Goal: Task Accomplishment & Management: Manage account settings

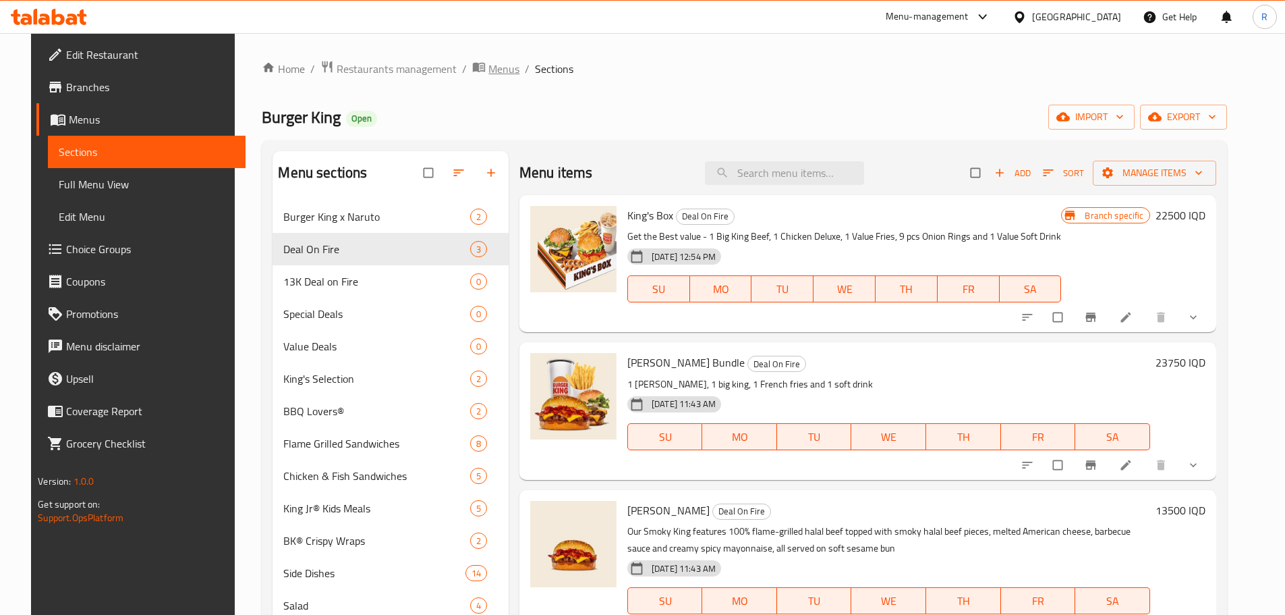
click at [491, 70] on span "Menus" at bounding box center [503, 69] width 31 height 16
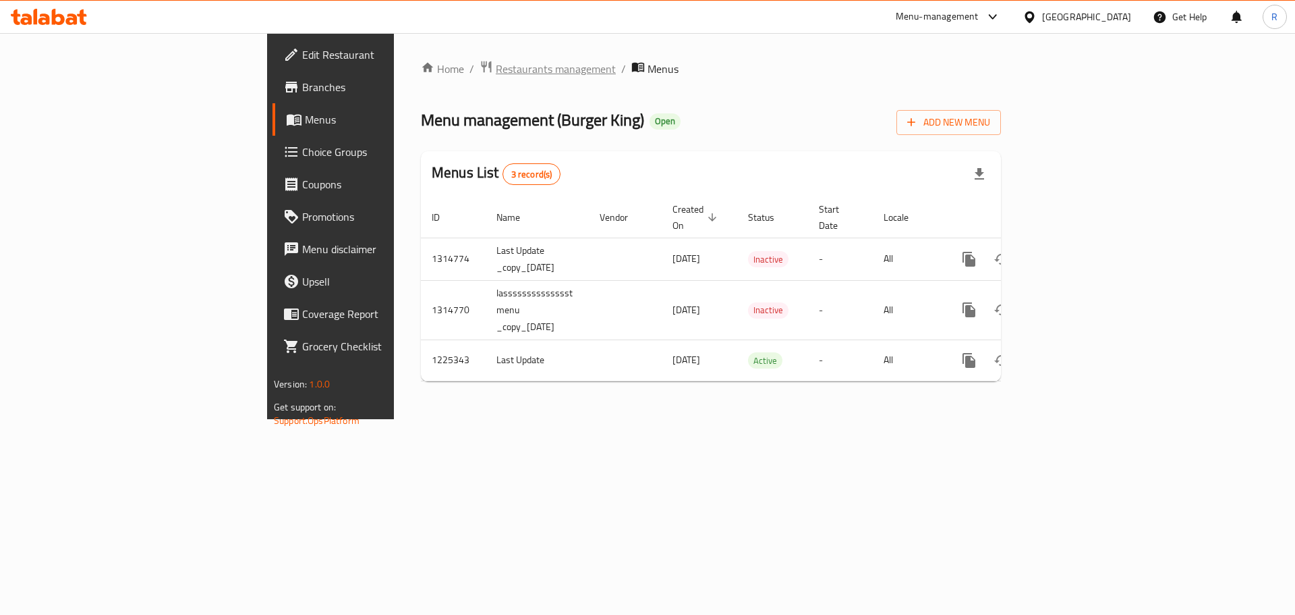
click at [496, 61] on span "Restaurants management" at bounding box center [556, 69] width 120 height 16
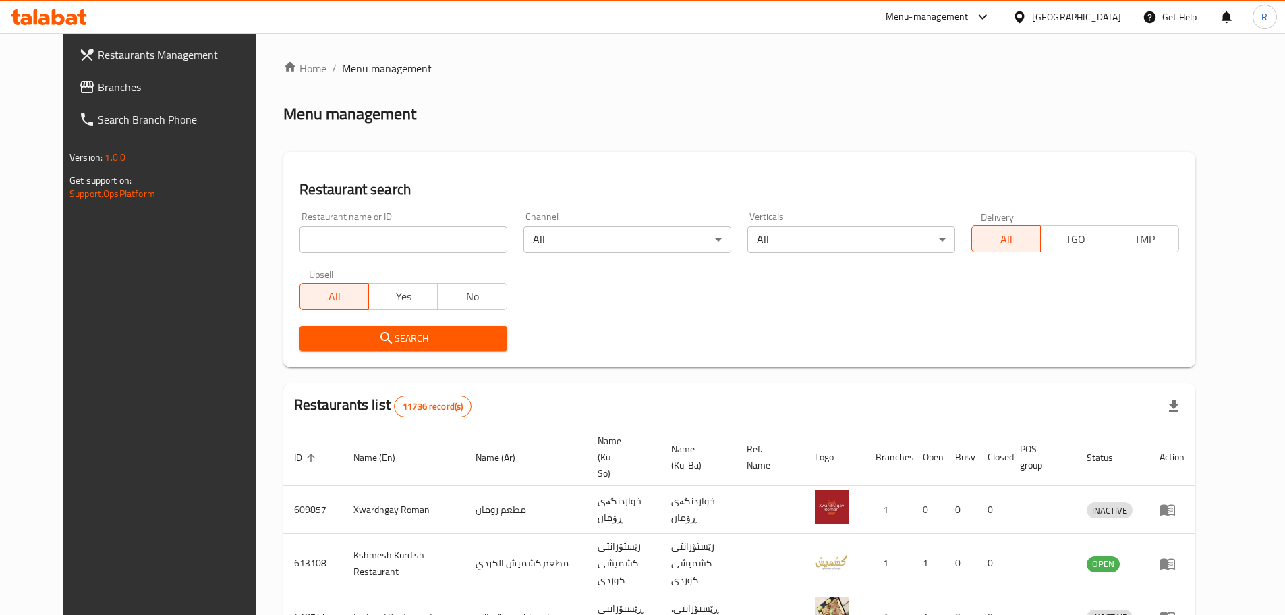
drag, startPoint x: 364, startPoint y: 253, endPoint x: 393, endPoint y: 240, distance: 32.6
click at [393, 240] on div "Restaurant name or ID Restaurant name or ID" at bounding box center [403, 232] width 224 height 57
click at [393, 240] on input "search" at bounding box center [404, 239] width 208 height 27
type input "manaqish"
click at [380, 336] on span "Search" at bounding box center [403, 338] width 186 height 17
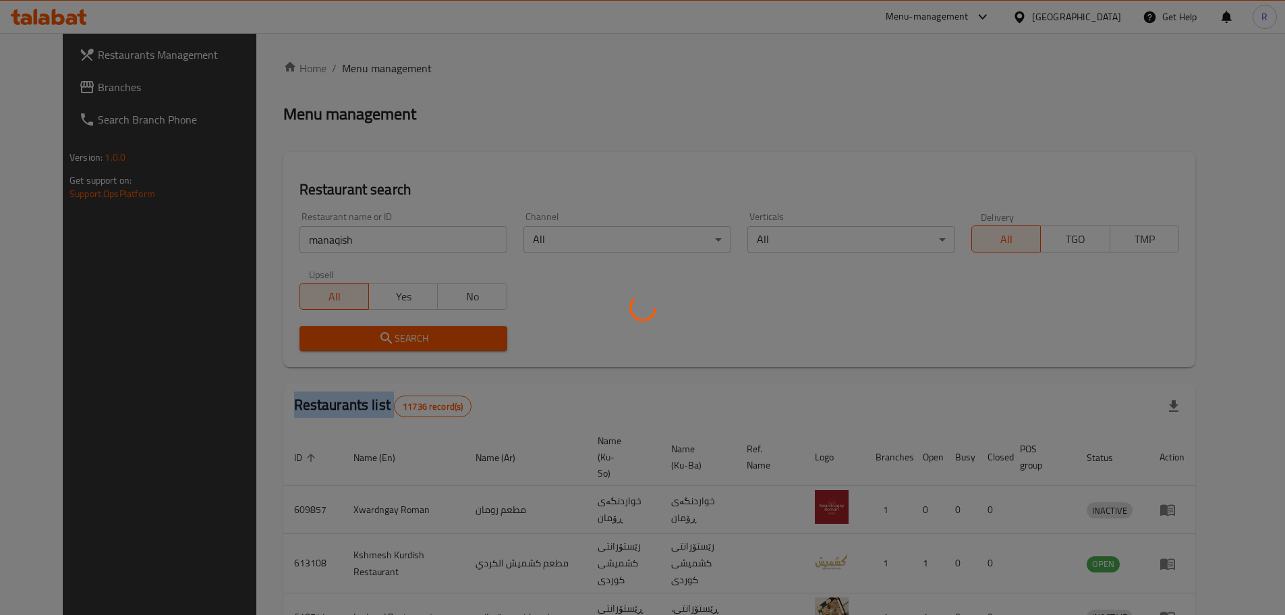
click at [380, 336] on div at bounding box center [642, 307] width 1285 height 615
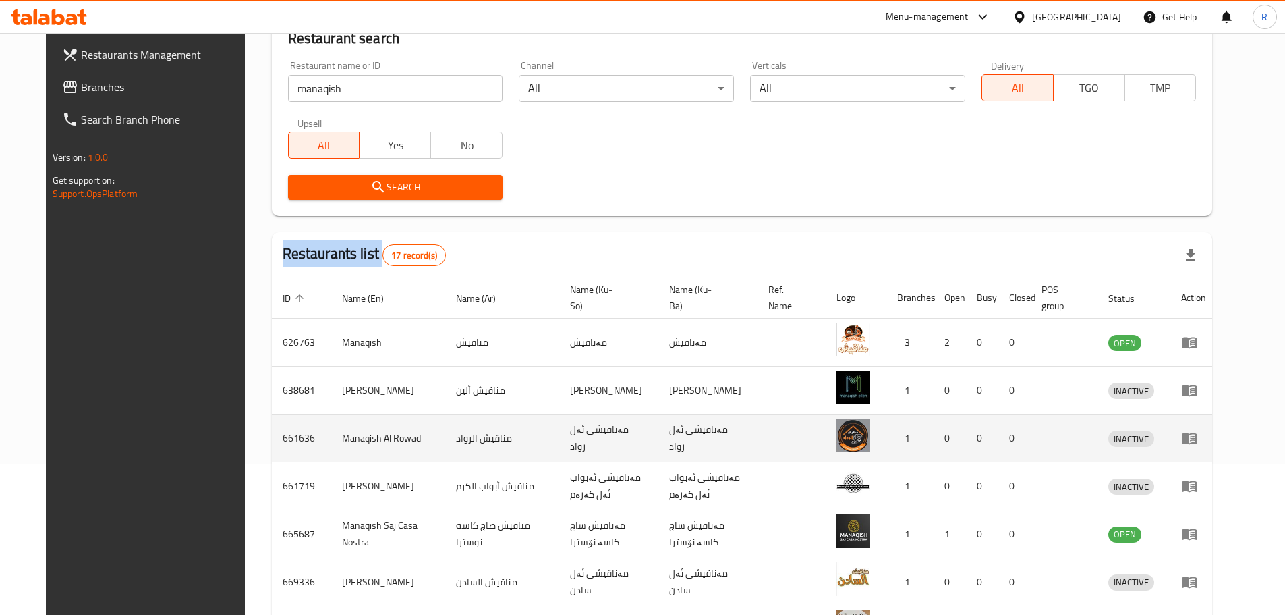
scroll to position [152, 0]
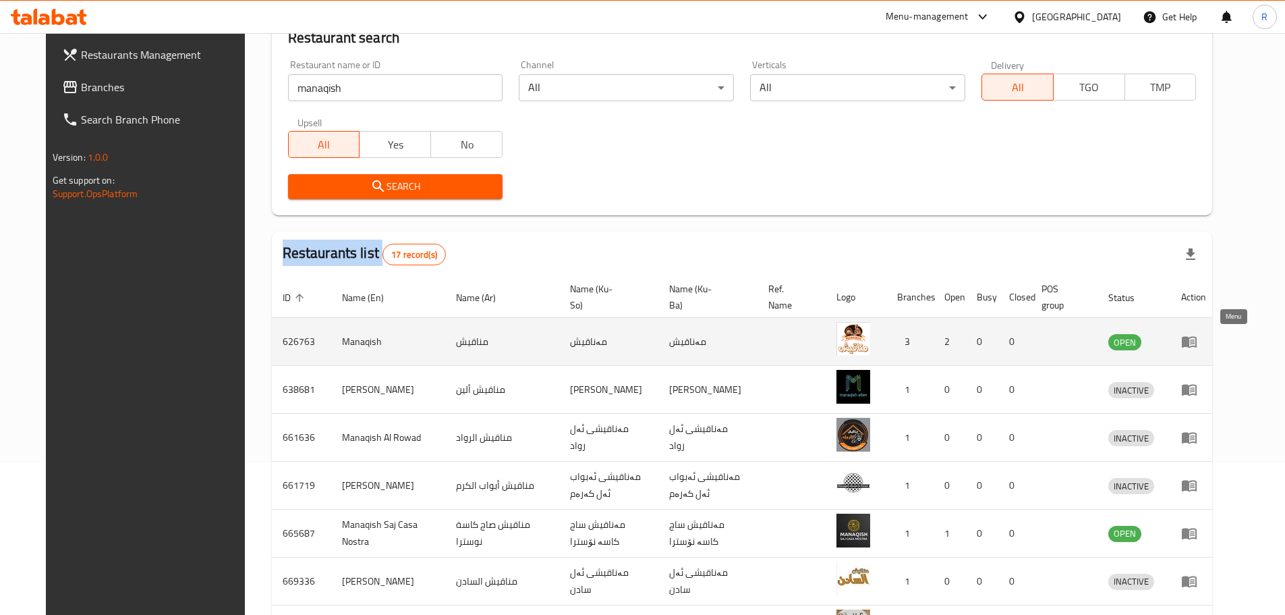
click at [1197, 343] on icon "enhanced table" at bounding box center [1189, 342] width 15 height 11
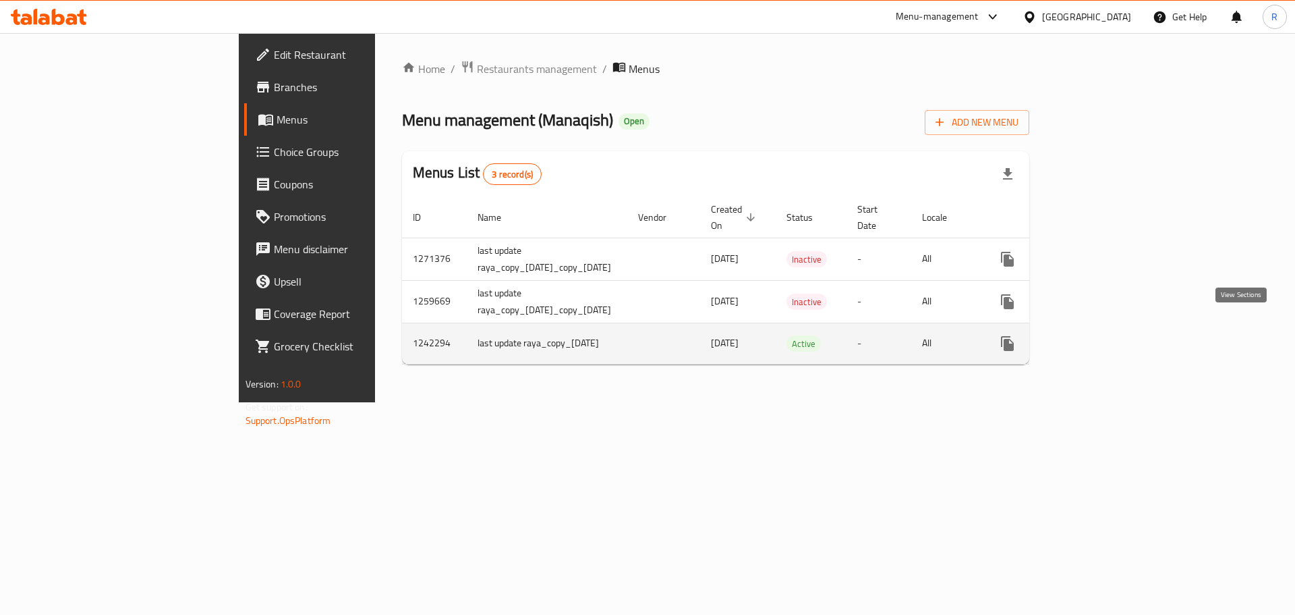
click at [1113, 335] on icon "enhanced table" at bounding box center [1105, 343] width 16 height 16
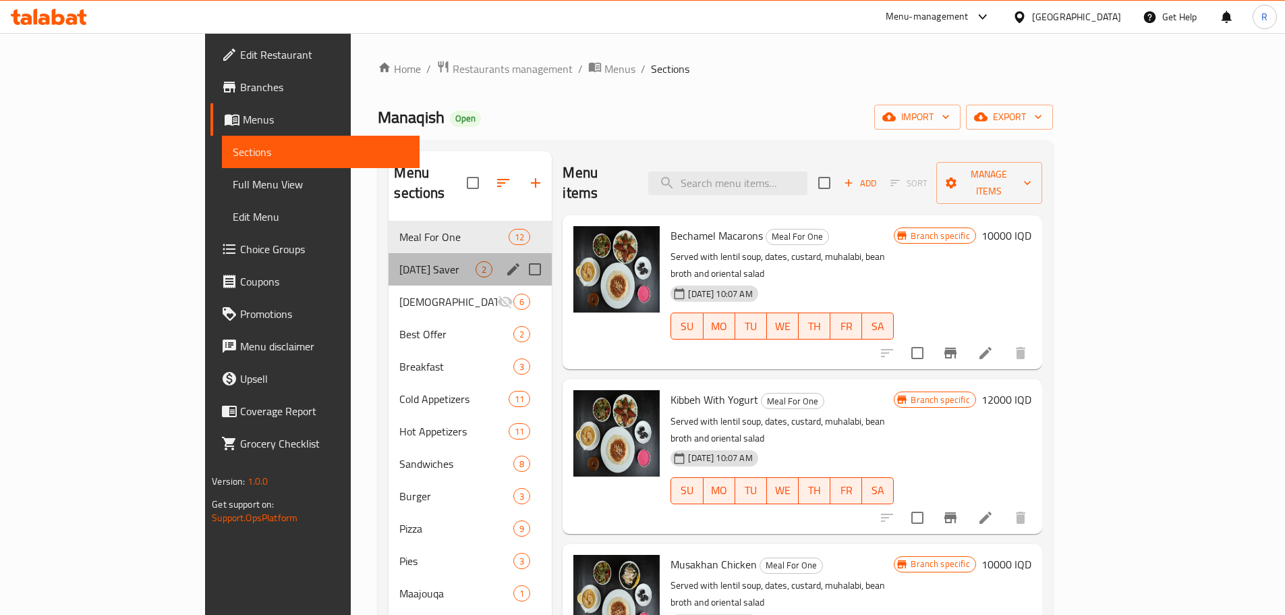
click at [389, 253] on div "[DATE] Saver 2" at bounding box center [470, 269] width 163 height 32
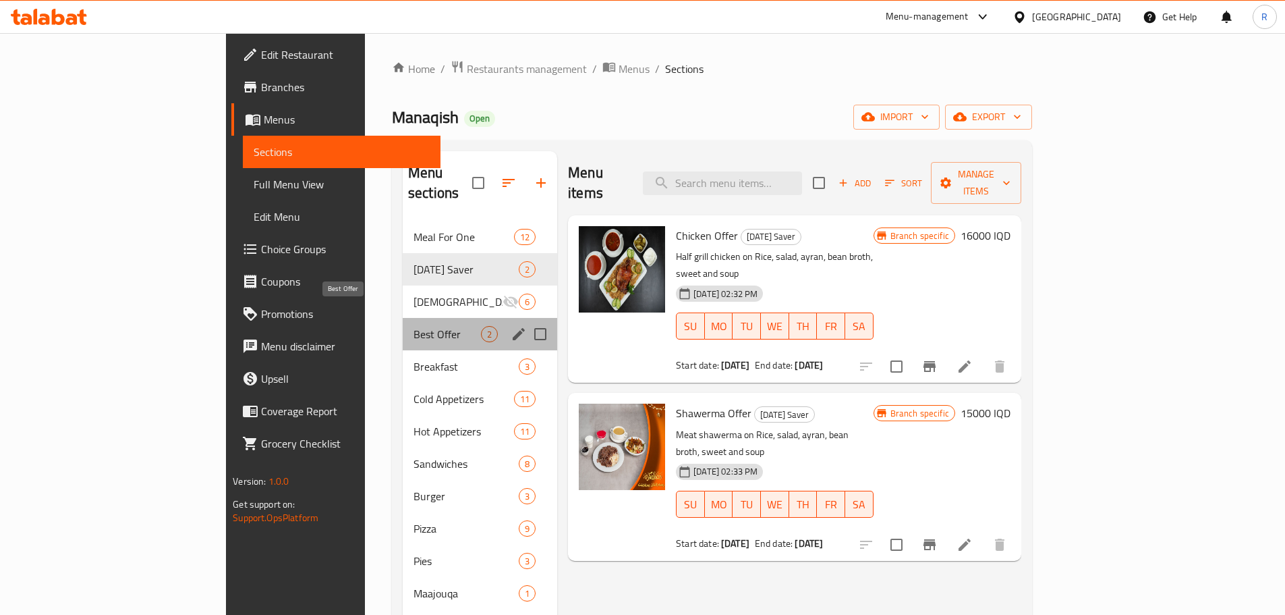
click at [414, 326] on span "Best Offer" at bounding box center [447, 334] width 67 height 16
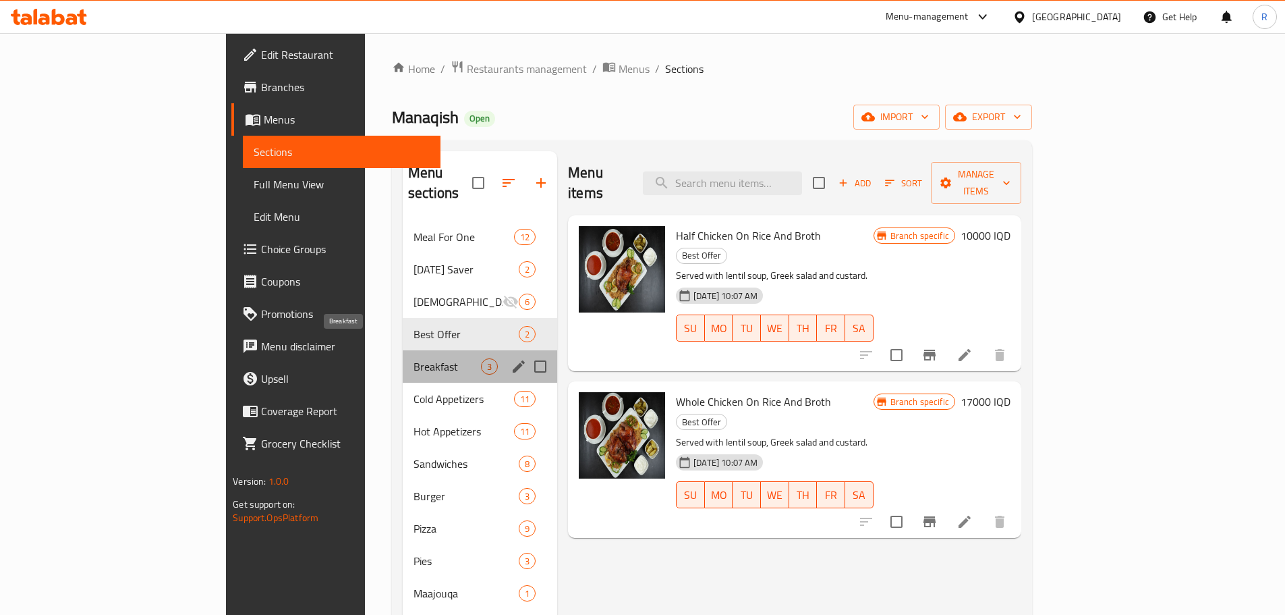
click at [414, 358] on span "Breakfast" at bounding box center [447, 366] width 67 height 16
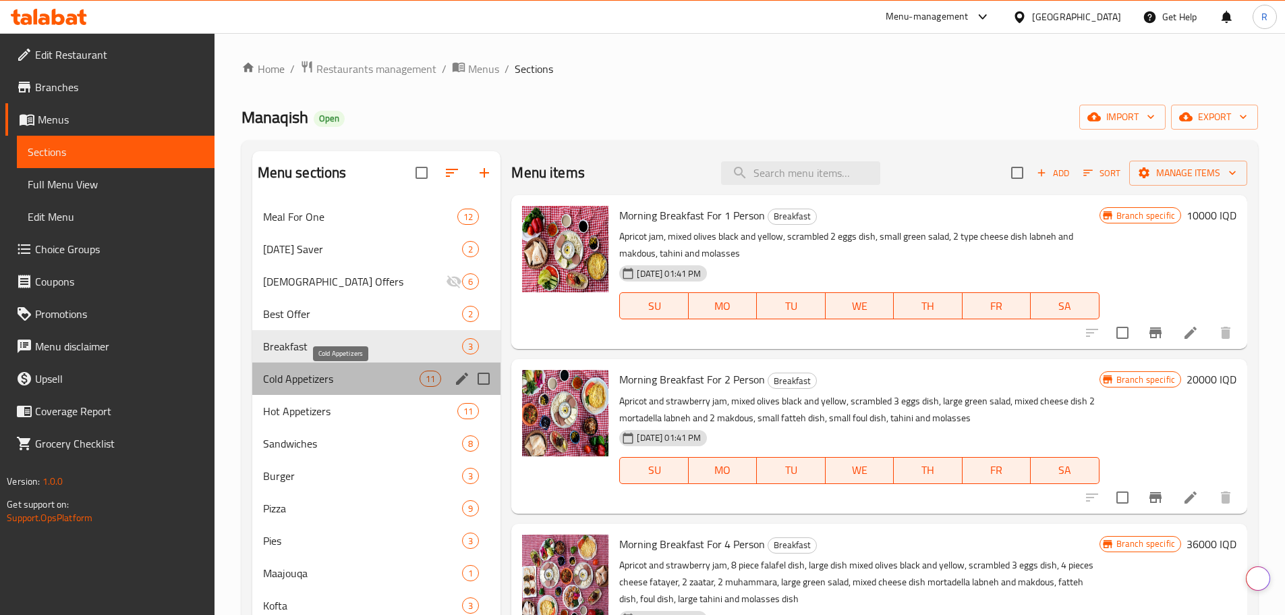
click at [297, 382] on span "Cold Appetizers" at bounding box center [341, 378] width 157 height 16
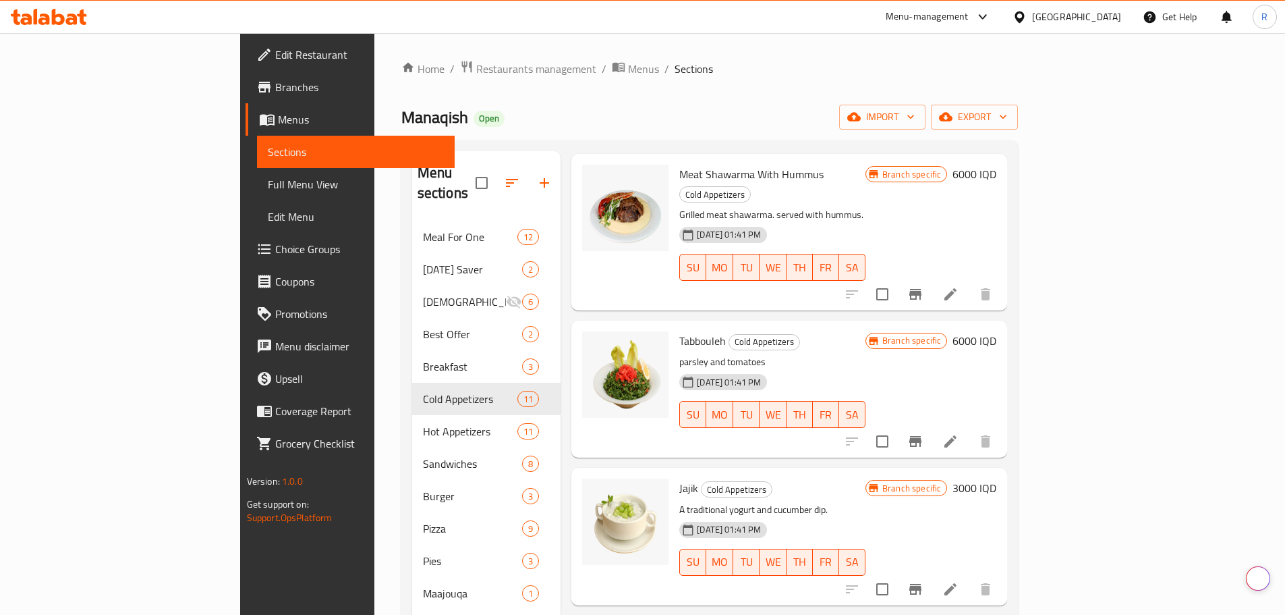
scroll to position [245, 0]
click at [922, 435] on icon "Branch-specific-item" at bounding box center [915, 440] width 12 height 11
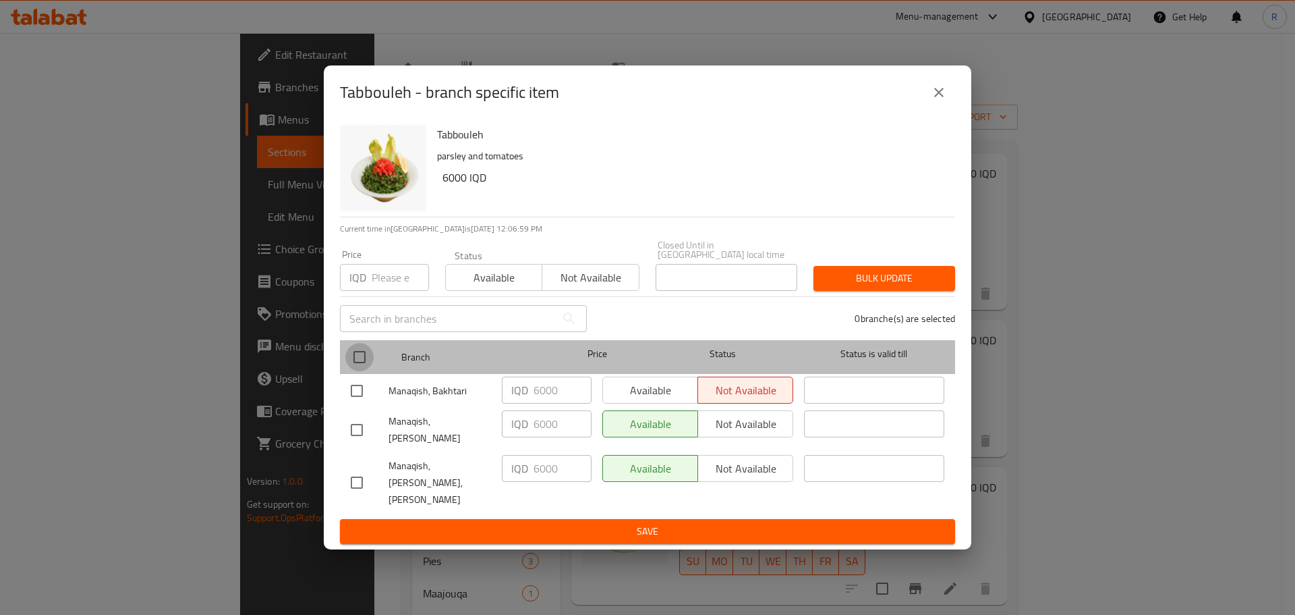
click at [357, 371] on input "checkbox" at bounding box center [359, 357] width 28 height 28
checkbox input "true"
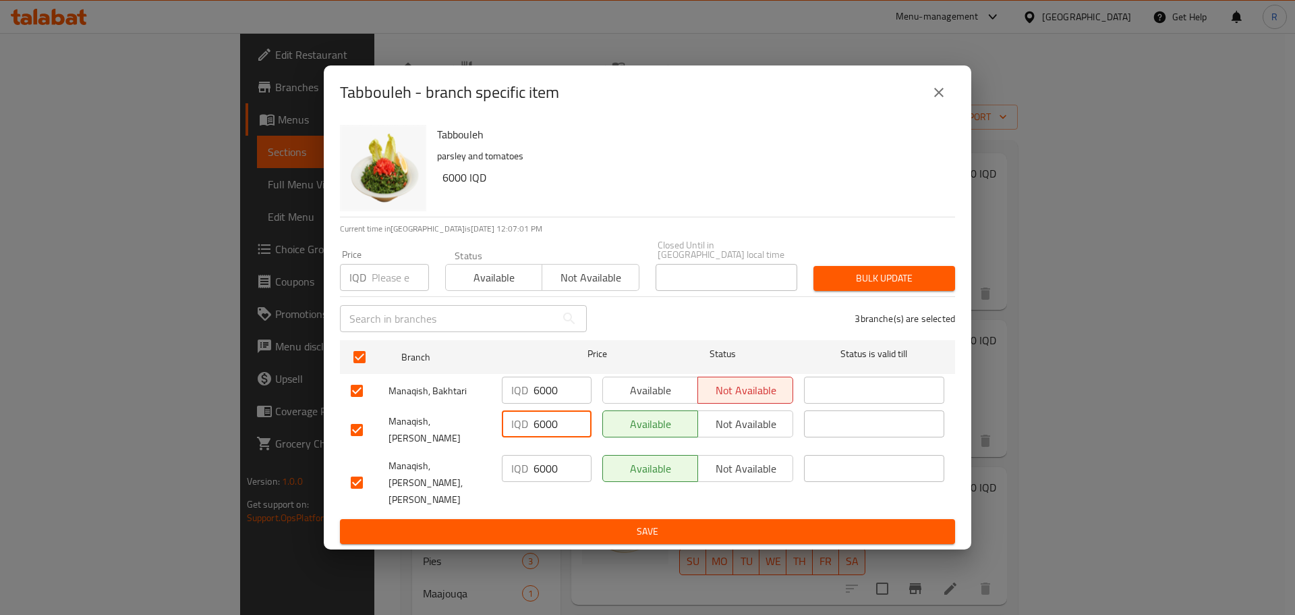
click at [538, 434] on input "6000" at bounding box center [563, 423] width 58 height 27
click at [538, 434] on input "5000" at bounding box center [563, 423] width 58 height 27
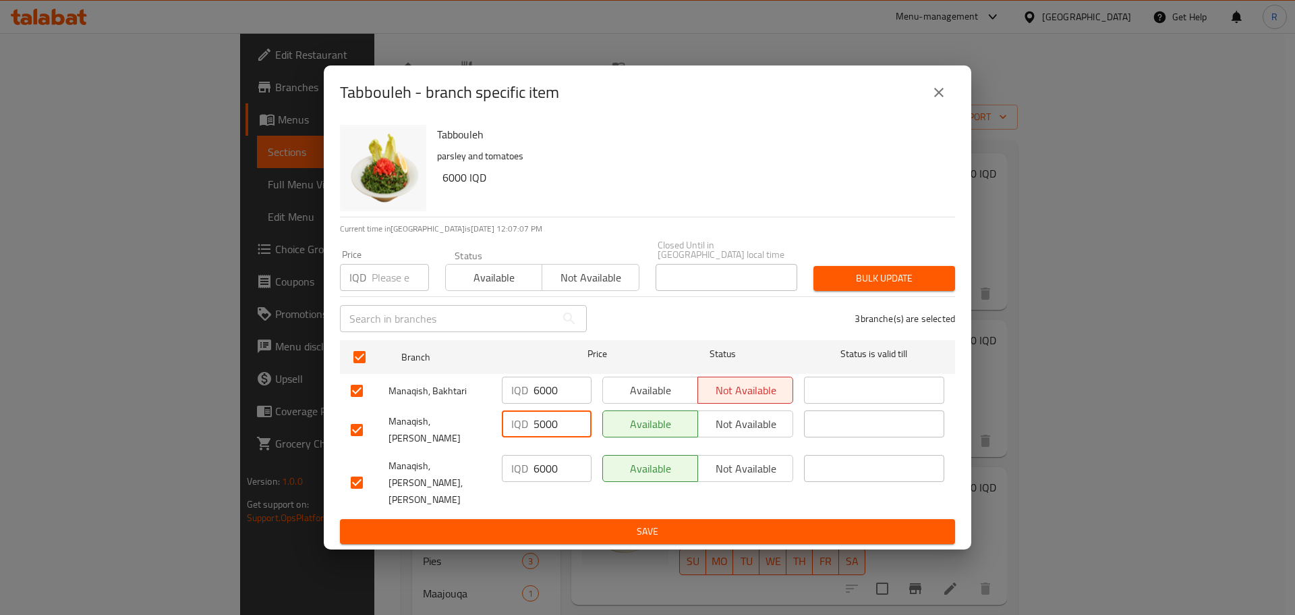
type input "5000"
click at [547, 468] on input "6000" at bounding box center [563, 468] width 58 height 27
paste input "5"
type input "5000"
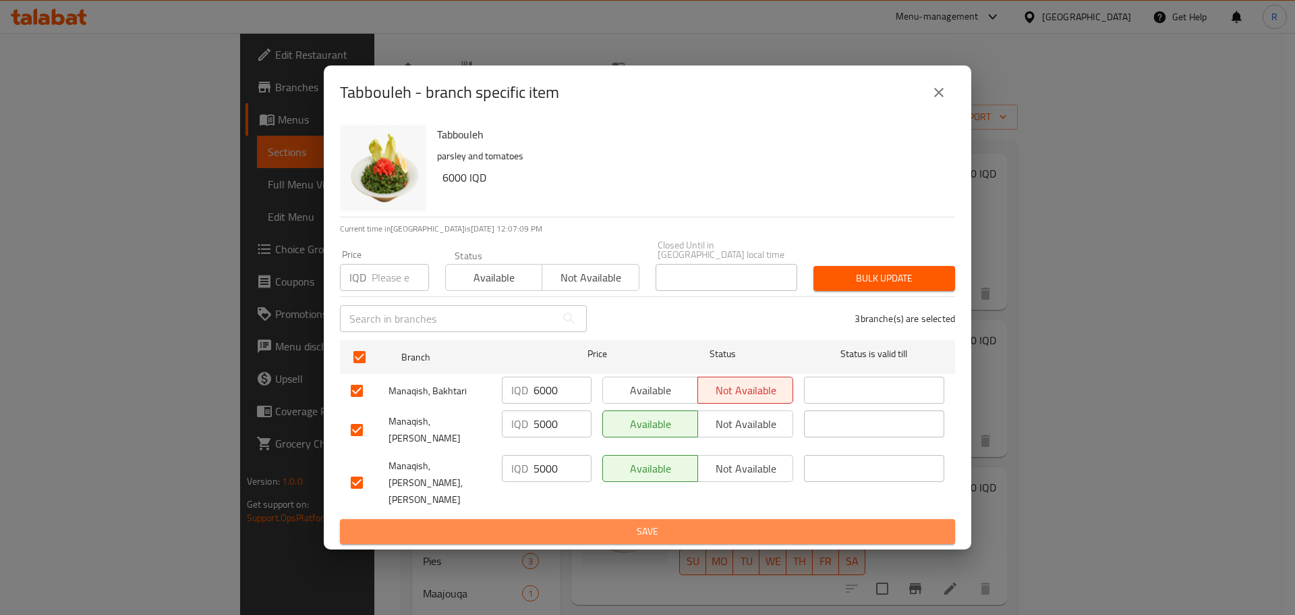
click at [519, 523] on span "Save" at bounding box center [648, 531] width 594 height 17
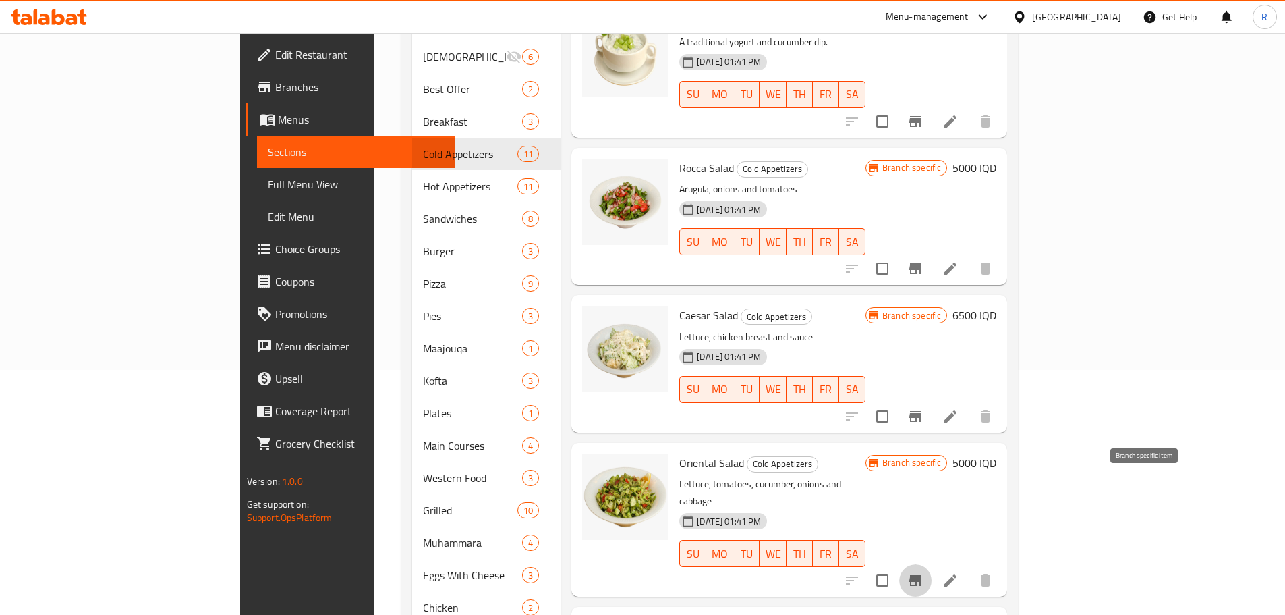
click at [922, 575] on icon "Branch-specific-item" at bounding box center [915, 580] width 12 height 11
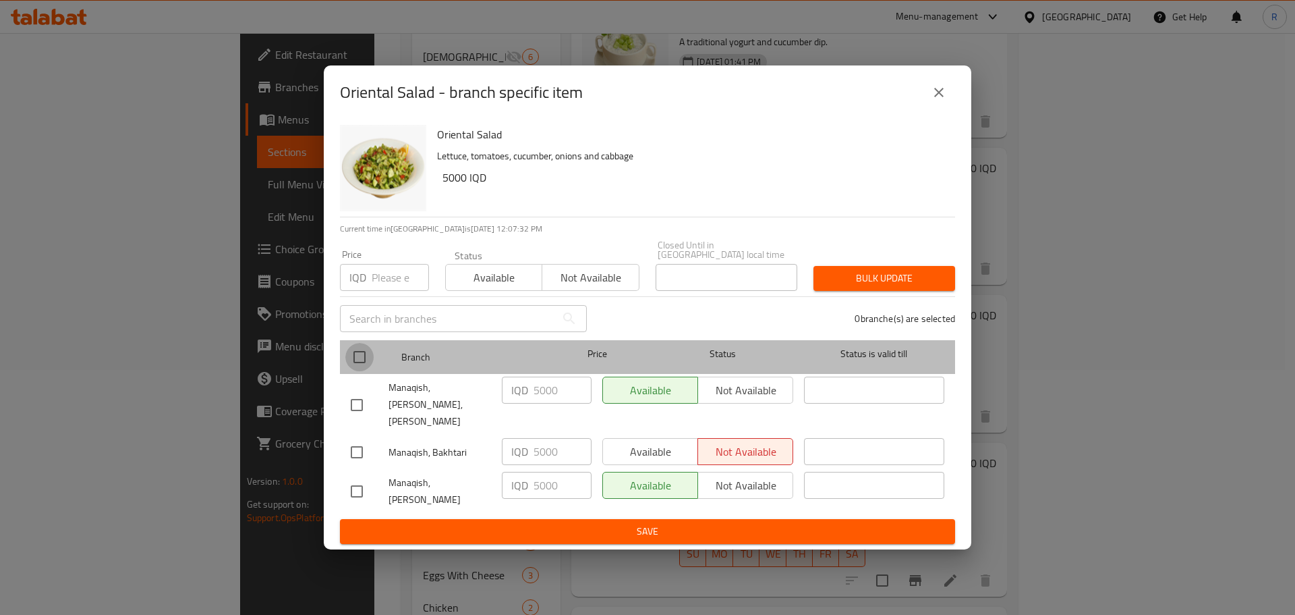
click at [366, 362] on input "checkbox" at bounding box center [359, 357] width 28 height 28
checkbox input "true"
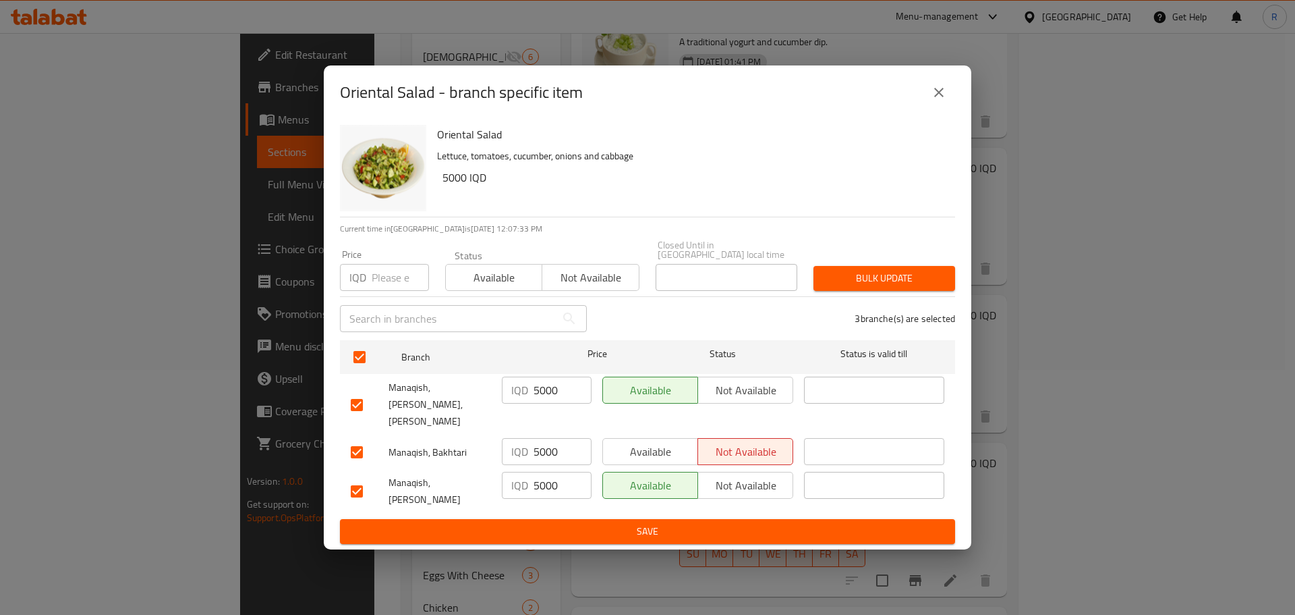
click at [543, 445] on input "5000" at bounding box center [563, 451] width 58 height 27
click at [543, 445] on input "4500" at bounding box center [563, 451] width 58 height 27
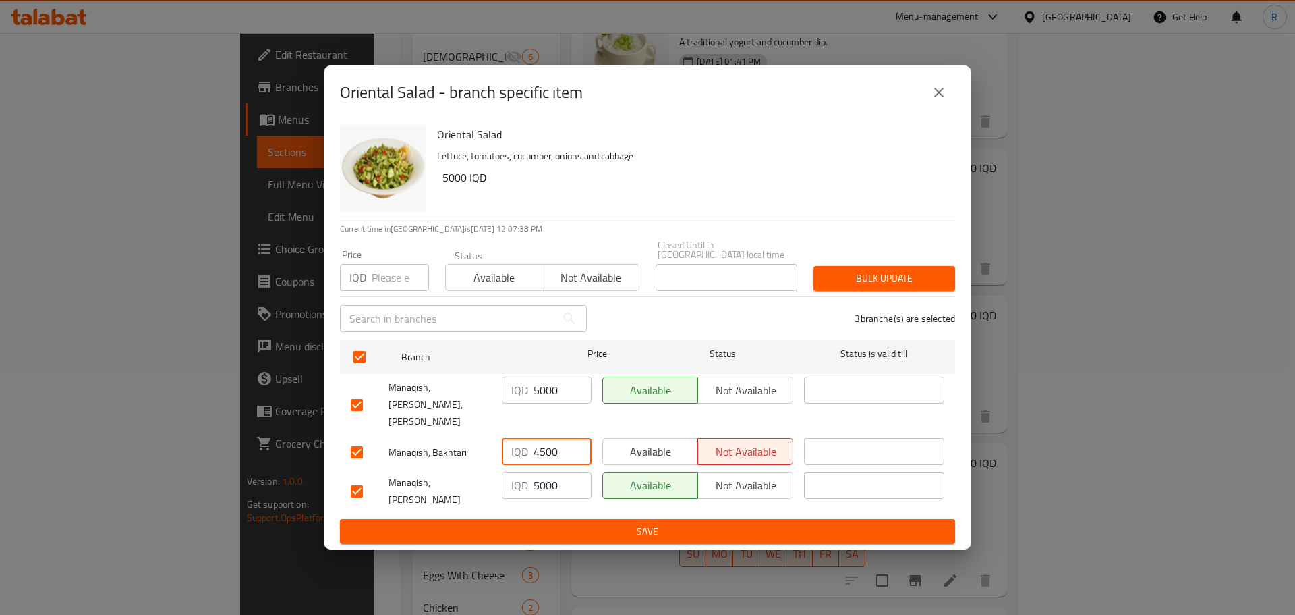
click at [543, 445] on input "4500" at bounding box center [563, 451] width 58 height 27
type input "4500"
click at [538, 395] on input "5000" at bounding box center [563, 389] width 58 height 27
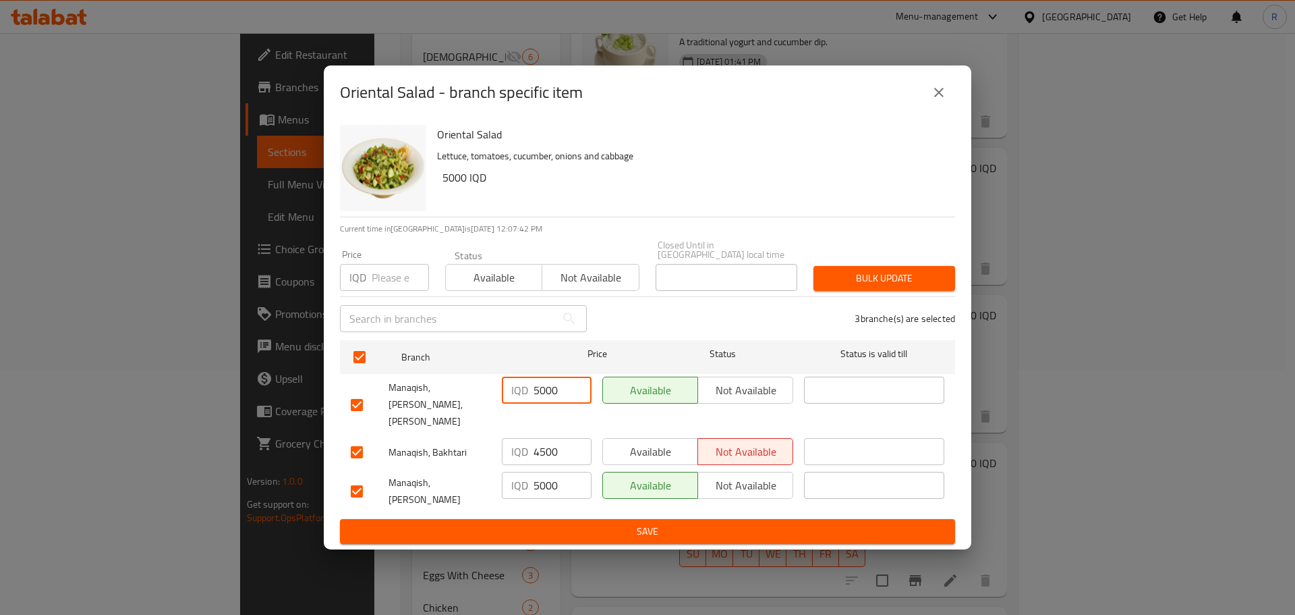
click at [538, 395] on input "5000" at bounding box center [563, 389] width 58 height 27
paste input "45"
type input "4500"
click at [543, 472] on input "5000" at bounding box center [563, 485] width 58 height 27
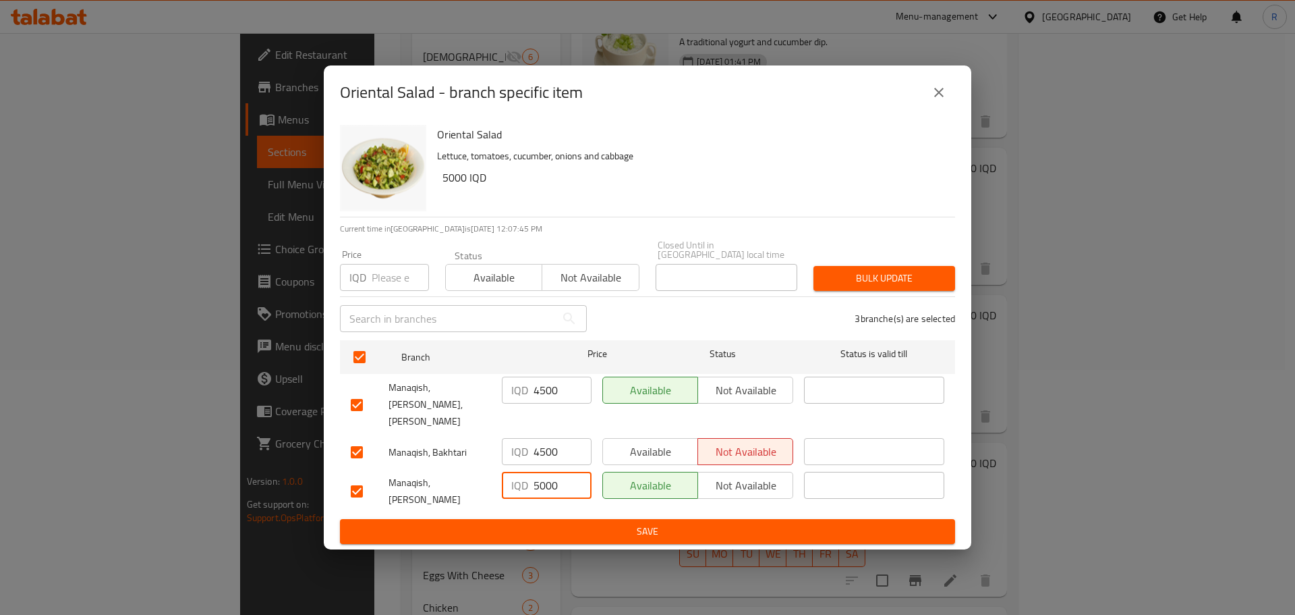
click at [543, 472] on input "5000" at bounding box center [563, 485] width 58 height 27
paste input "45"
type input "4500"
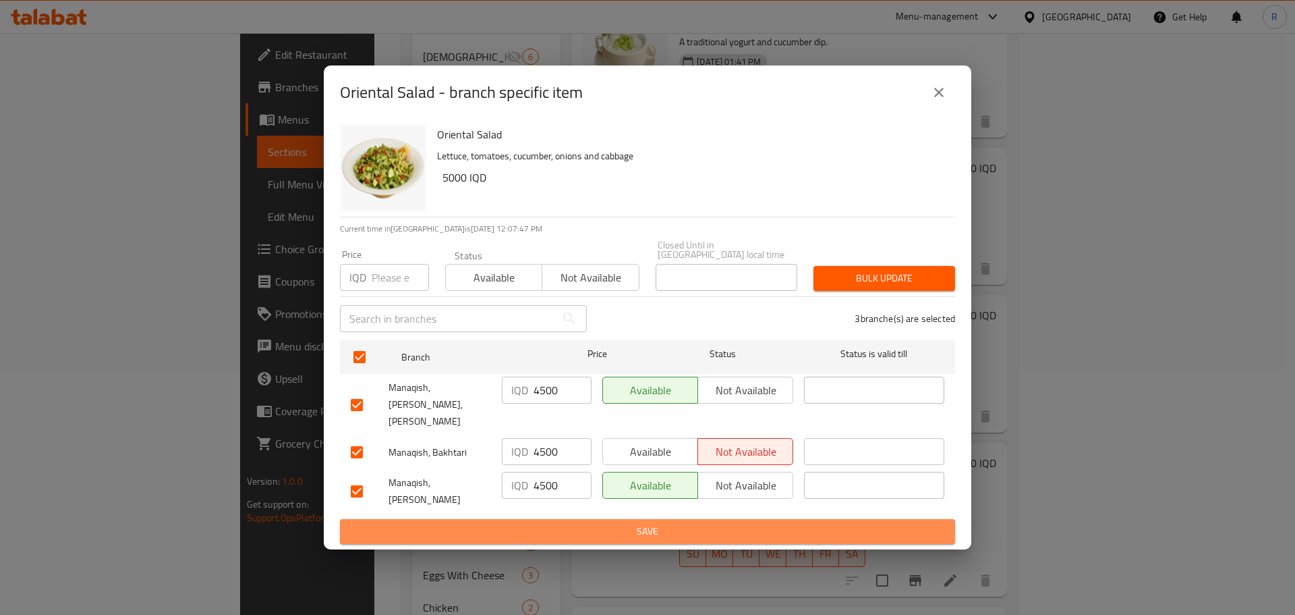
click at [539, 523] on span "Save" at bounding box center [648, 531] width 594 height 17
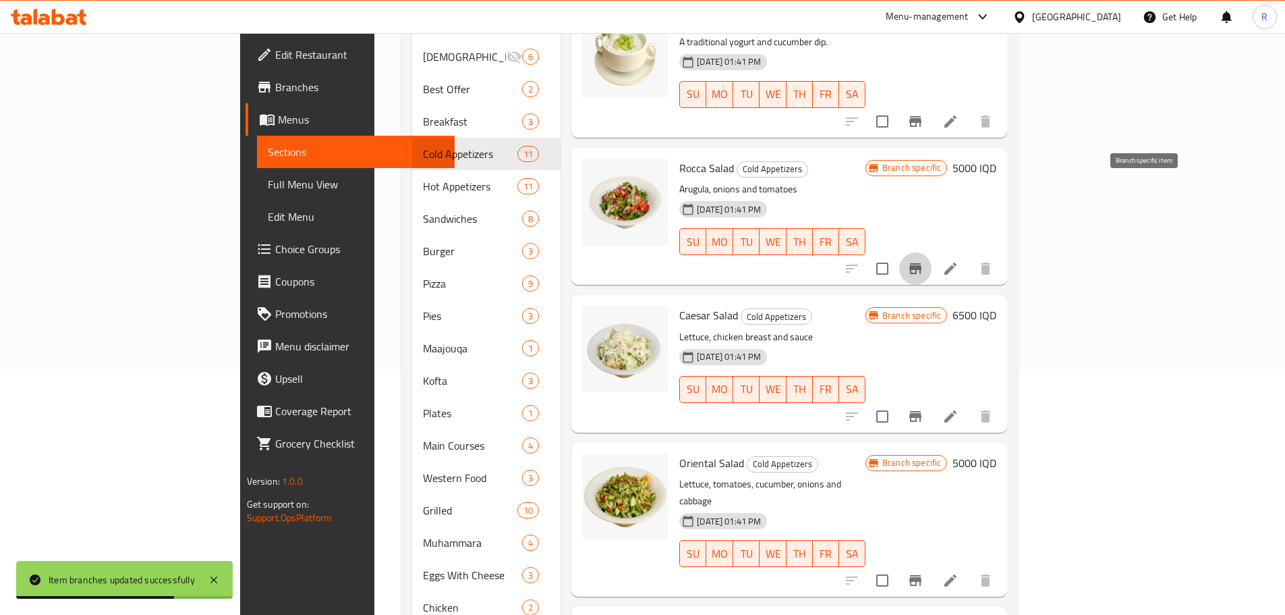
click at [922, 263] on icon "Branch-specific-item" at bounding box center [915, 268] width 12 height 11
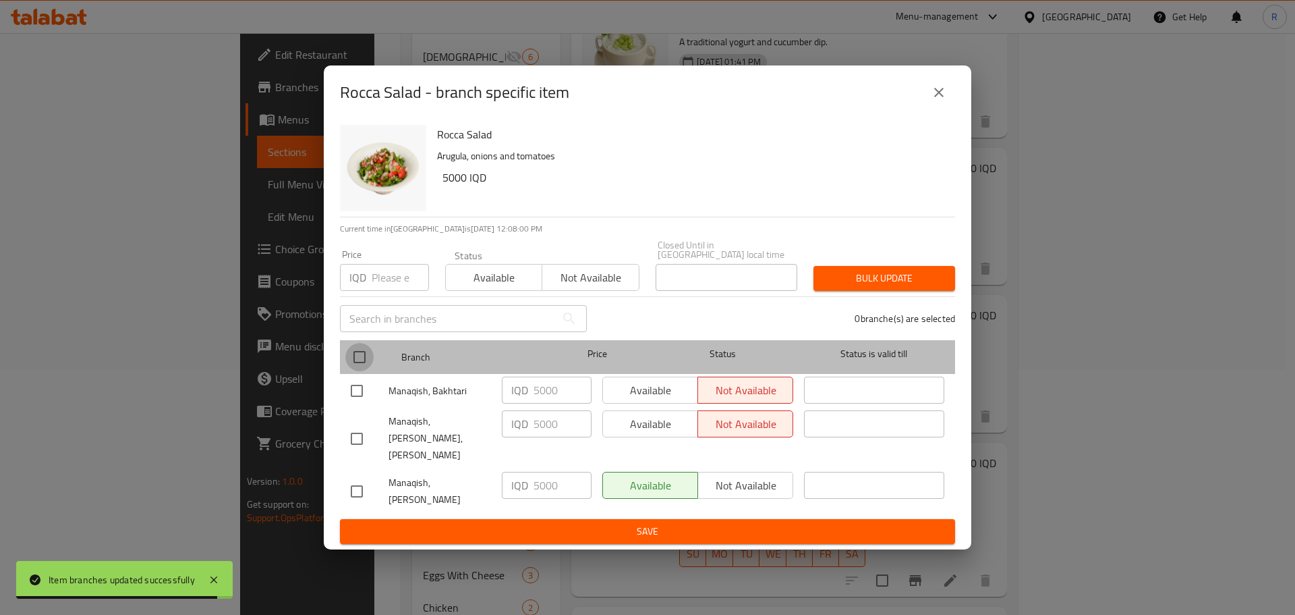
click at [349, 370] on input "checkbox" at bounding box center [359, 357] width 28 height 28
checkbox input "true"
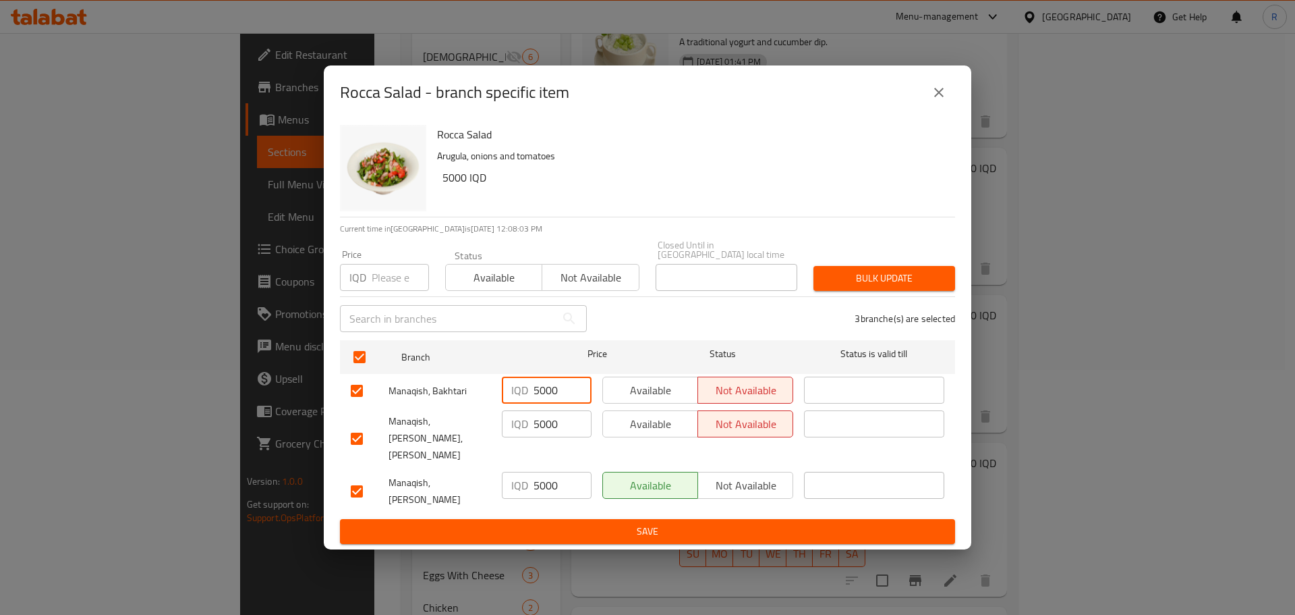
drag, startPoint x: 538, startPoint y: 400, endPoint x: 456, endPoint y: 386, distance: 83.5
click at [456, 386] on div "Manaqish, Bakhtari IQD 5000 ​ Available Not available ​" at bounding box center [647, 390] width 604 height 39
type input "4000"
drag, startPoint x: 540, startPoint y: 436, endPoint x: 445, endPoint y: 438, distance: 95.8
click at [445, 438] on div "Manaqish, [PERSON_NAME], [PERSON_NAME] IQD 5000 ​ Available Not available ​" at bounding box center [647, 438] width 604 height 67
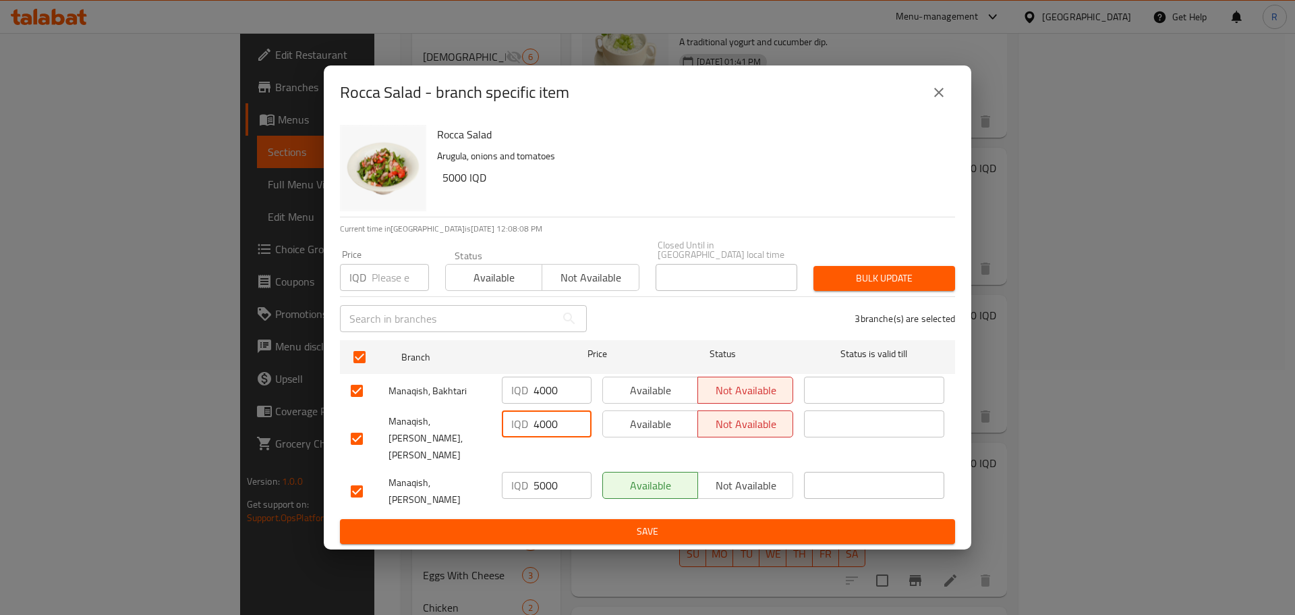
type input "4000"
drag, startPoint x: 538, startPoint y: 480, endPoint x: 447, endPoint y: 473, distance: 92.1
click at [447, 473] on div "Manaqish, Ankawa IQD 5000 ​ Available Not available ​" at bounding box center [647, 491] width 604 height 50
type input "4000"
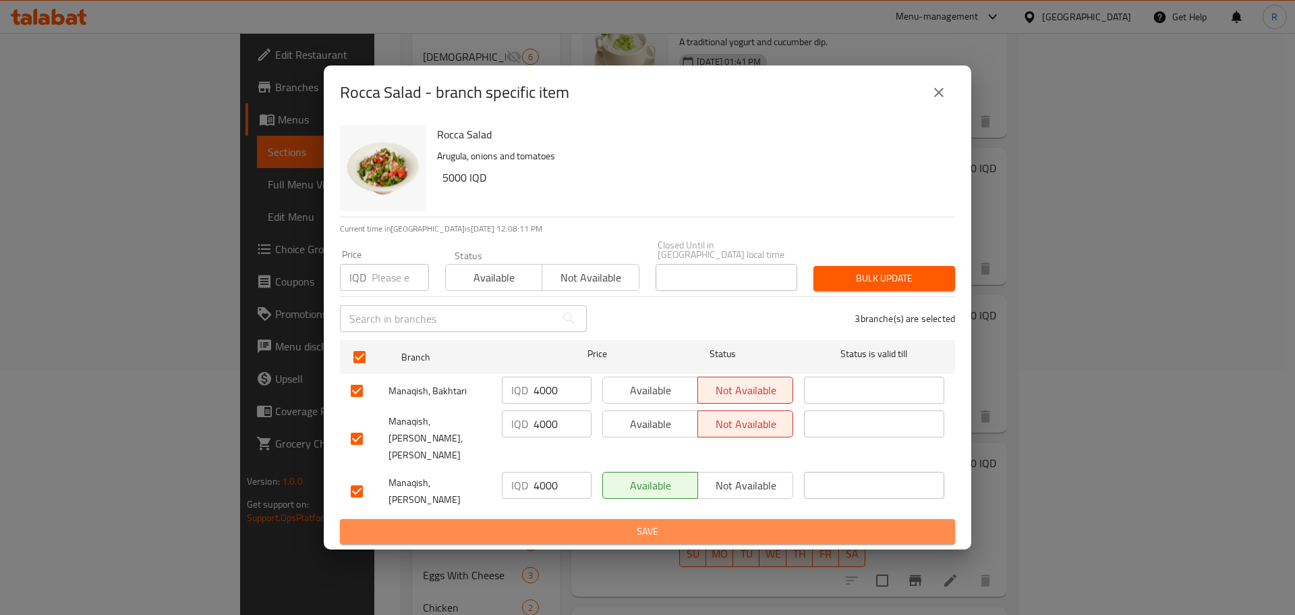
click at [519, 523] on button "Save" at bounding box center [647, 531] width 615 height 25
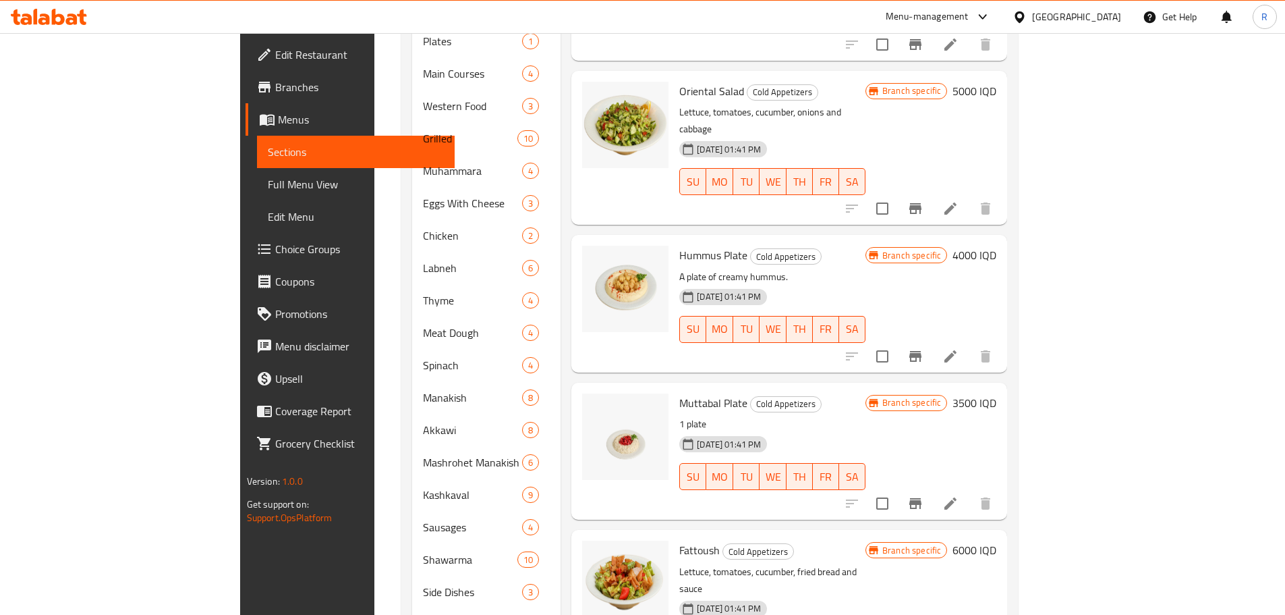
scroll to position [618, 0]
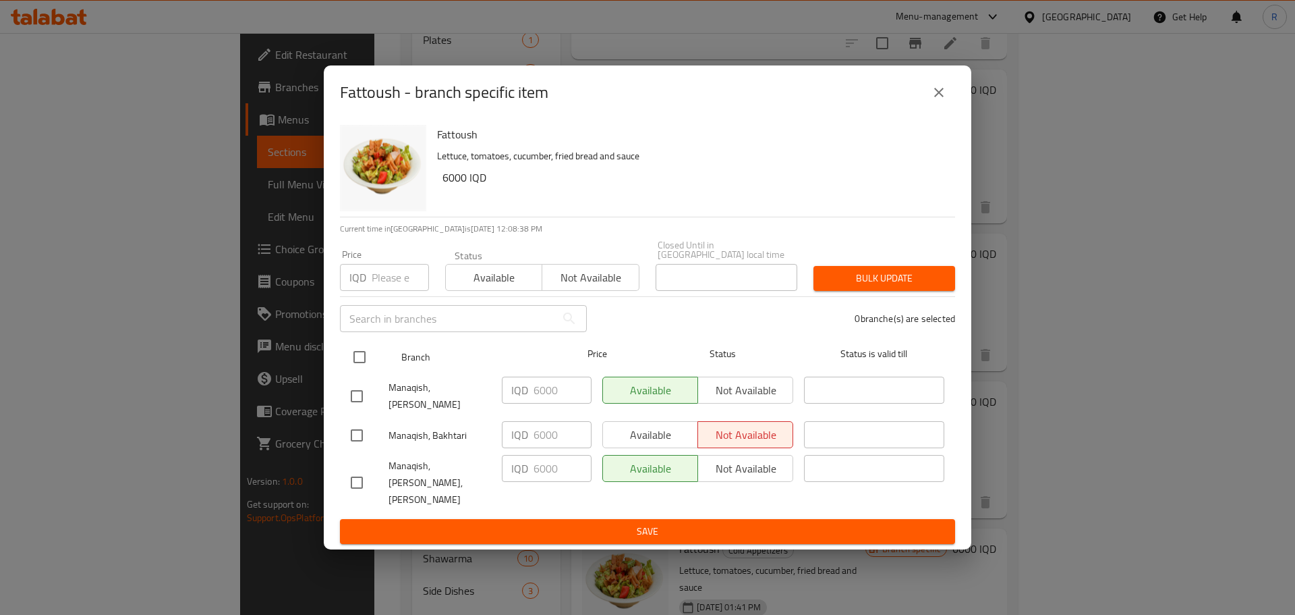
click at [354, 361] on input "checkbox" at bounding box center [359, 357] width 28 height 28
checkbox input "true"
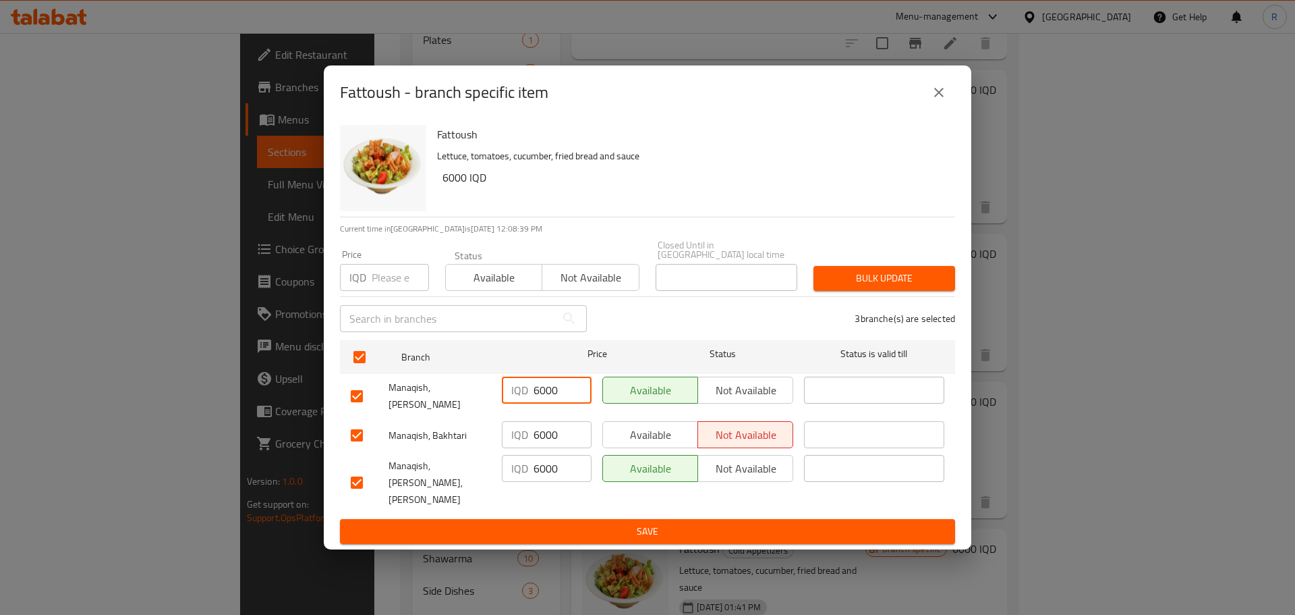
drag, startPoint x: 538, startPoint y: 400, endPoint x: 351, endPoint y: 406, distance: 187.0
click at [351, 406] on div "Manaqish, Ankawa IQD 6000 ​ Available Not available ​" at bounding box center [647, 396] width 604 height 50
type input "5000"
drag, startPoint x: 540, startPoint y: 436, endPoint x: 366, endPoint y: 428, distance: 174.2
click at [366, 428] on div "Manaqish, Bakhtari IQD 6000 ​ Available Not available ​" at bounding box center [647, 435] width 604 height 39
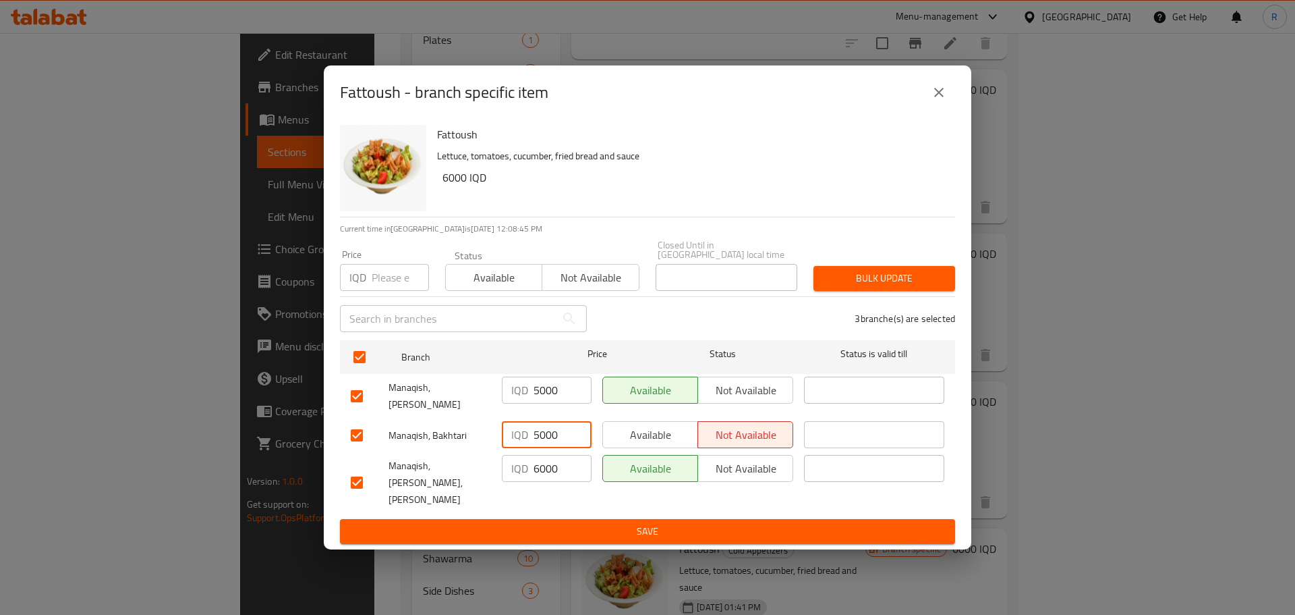
type input "5000"
drag, startPoint x: 540, startPoint y: 474, endPoint x: 396, endPoint y: 463, distance: 144.2
click at [396, 463] on div "Manaqish, [PERSON_NAME], [PERSON_NAME] IQD 6000 ​ Available Not available ​" at bounding box center [647, 482] width 604 height 67
type input "5000"
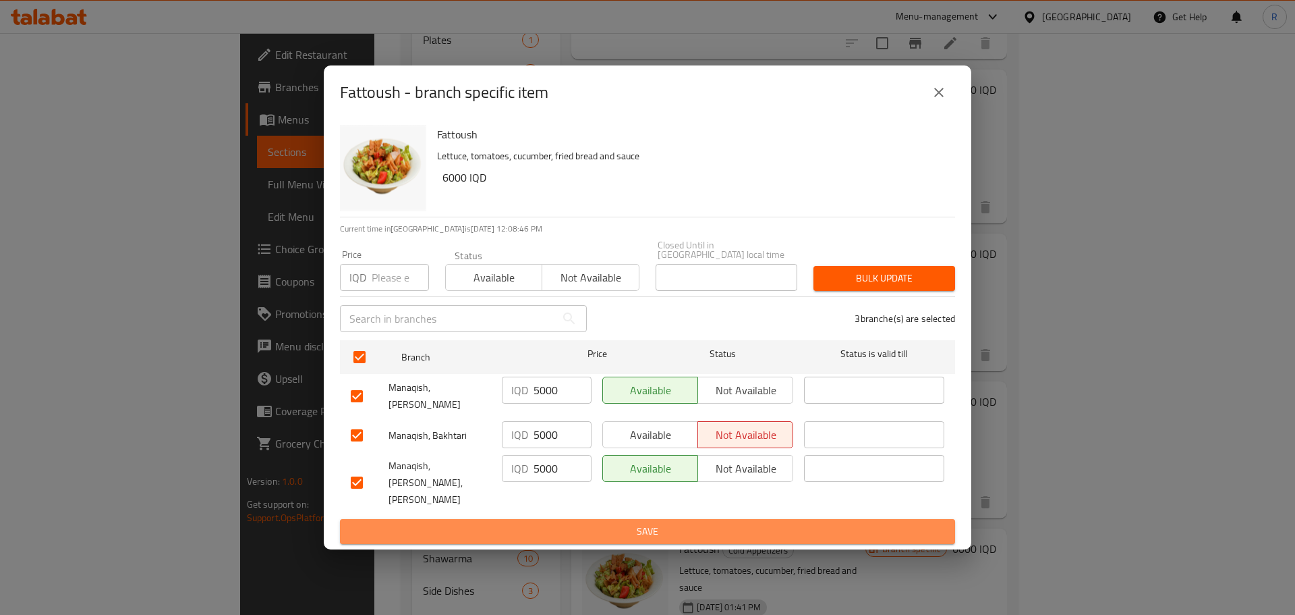
click at [555, 523] on span "Save" at bounding box center [648, 531] width 594 height 17
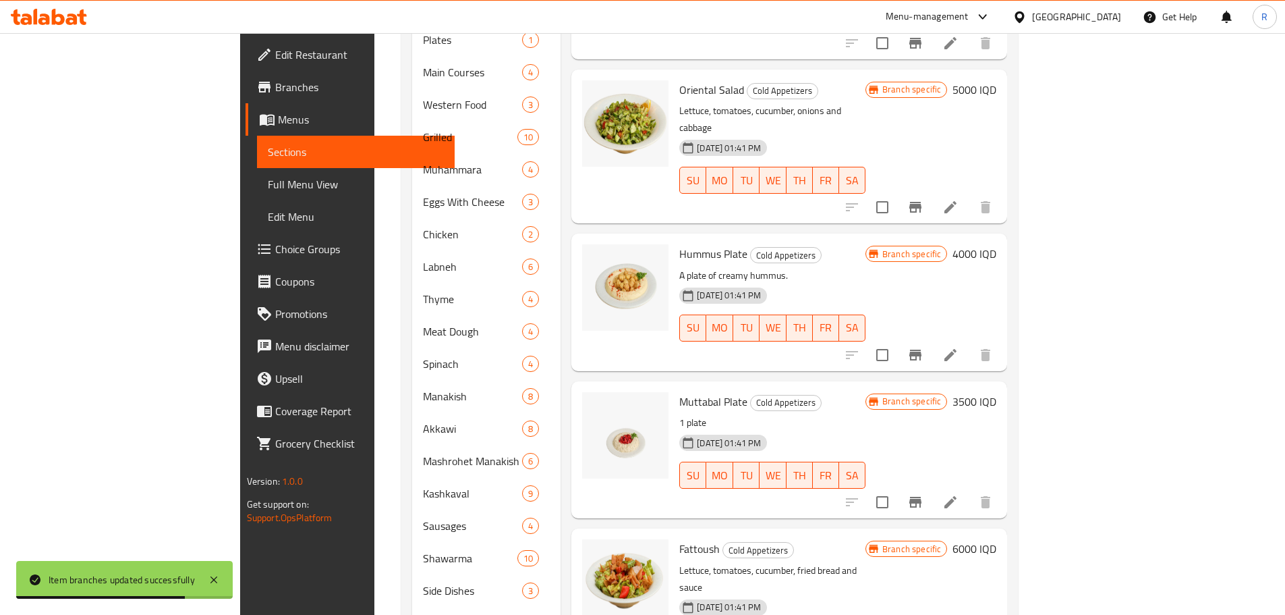
scroll to position [762, 0]
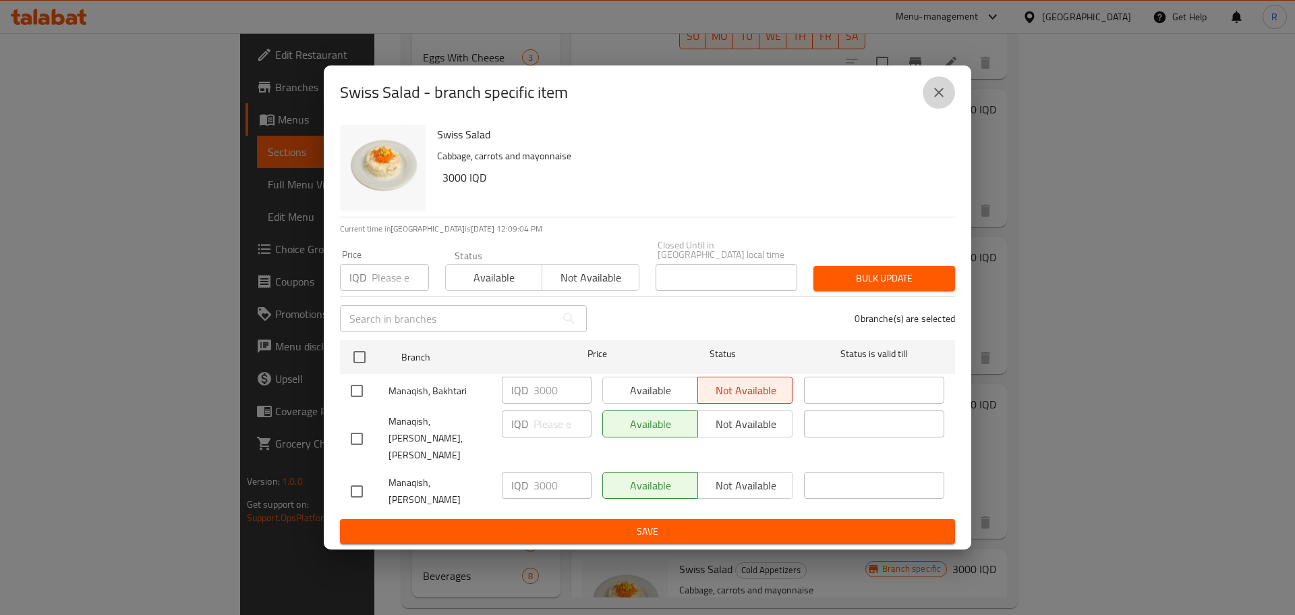
click at [938, 97] on icon "close" at bounding box center [938, 92] width 9 height 9
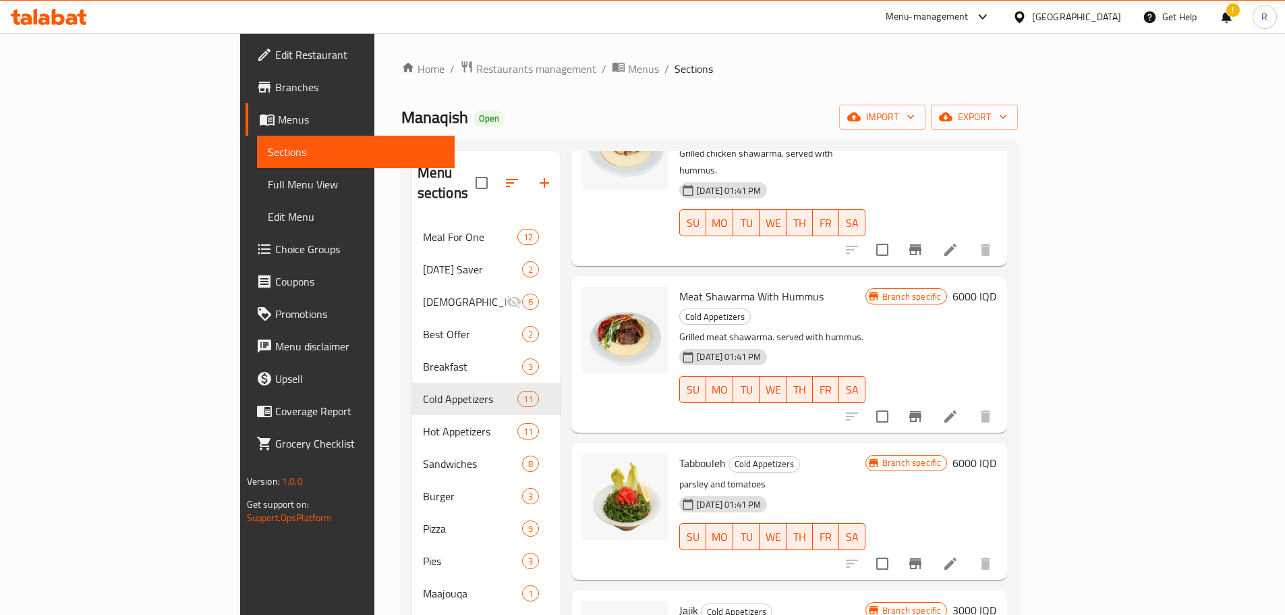
scroll to position [0, 0]
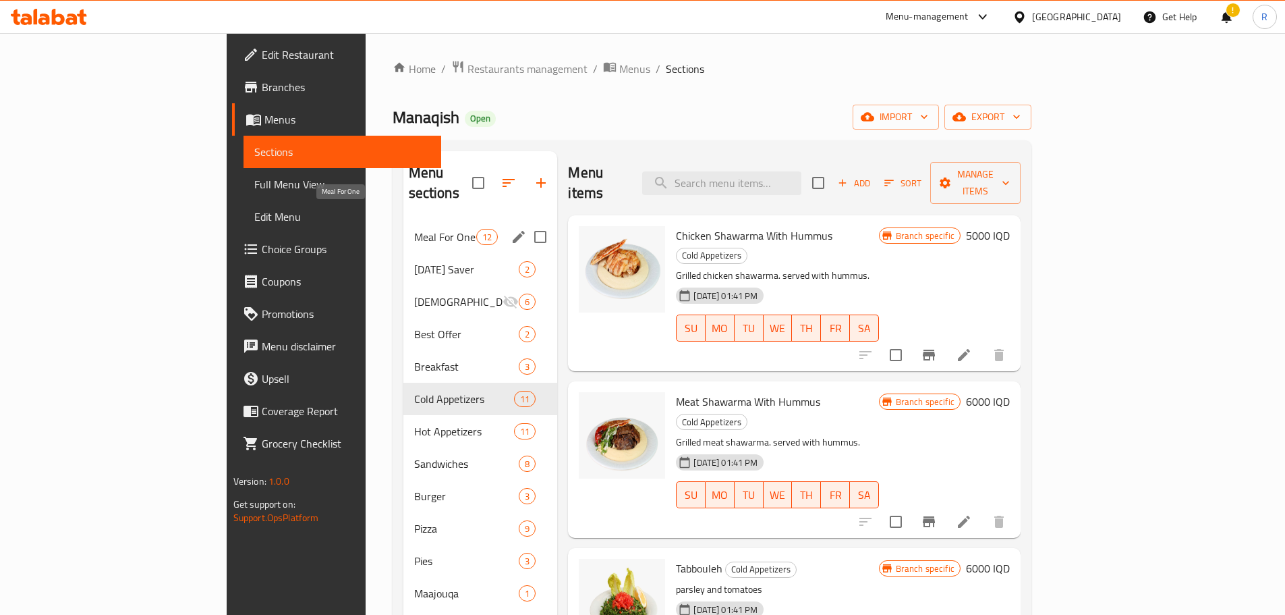
click at [414, 229] on span "Meal For One" at bounding box center [445, 237] width 63 height 16
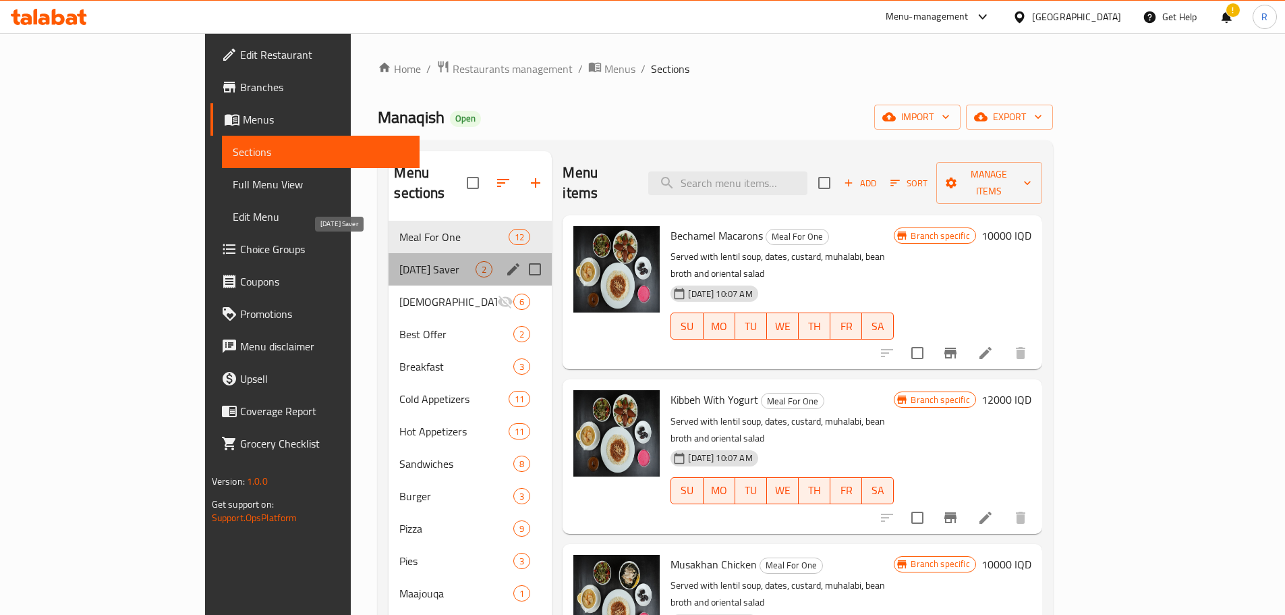
click at [399, 261] on span "[DATE] Saver" at bounding box center [437, 269] width 76 height 16
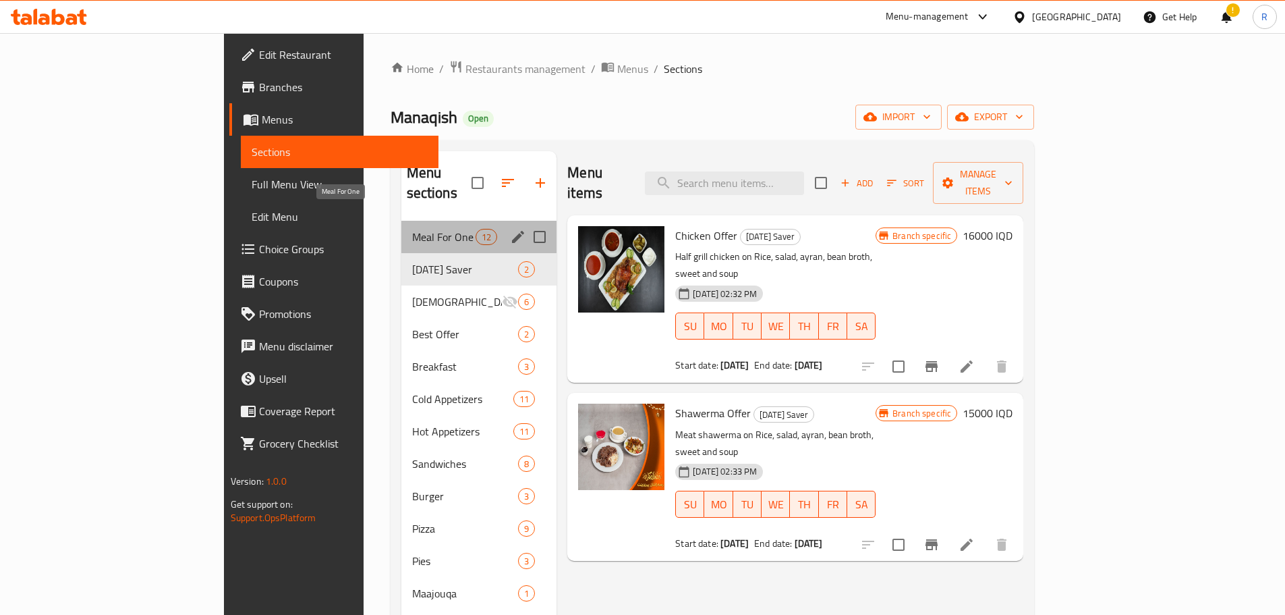
click at [412, 229] on span "Meal For One" at bounding box center [443, 237] width 63 height 16
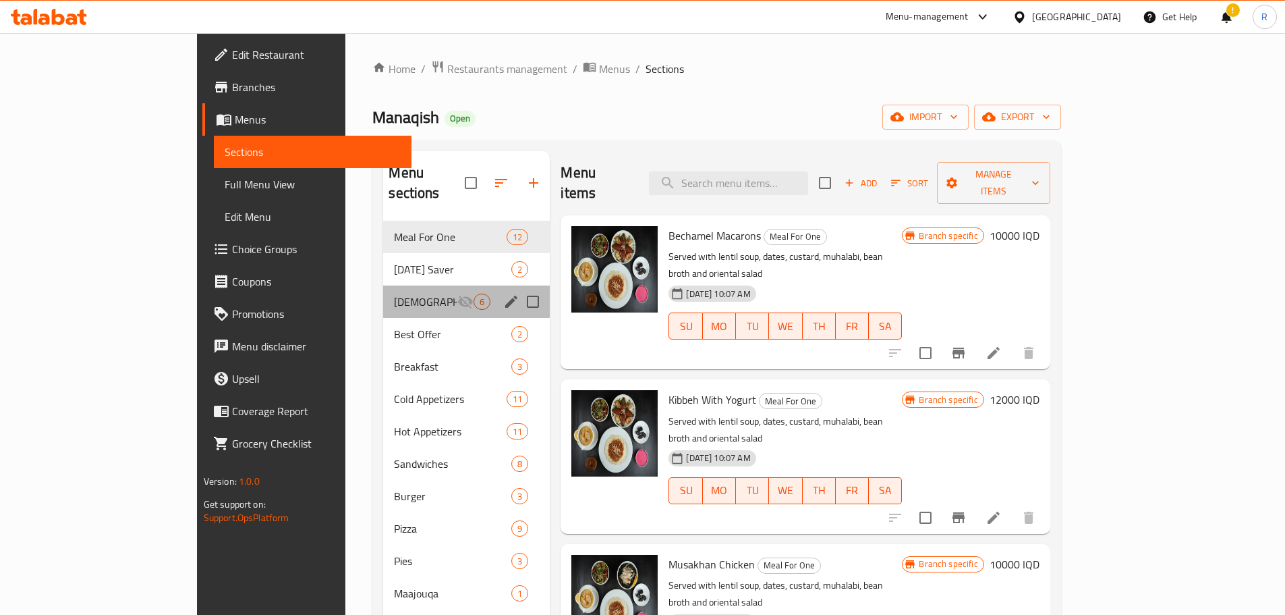
click at [383, 295] on div "[DEMOGRAPHIC_DATA] Offers 6" at bounding box center [466, 301] width 167 height 32
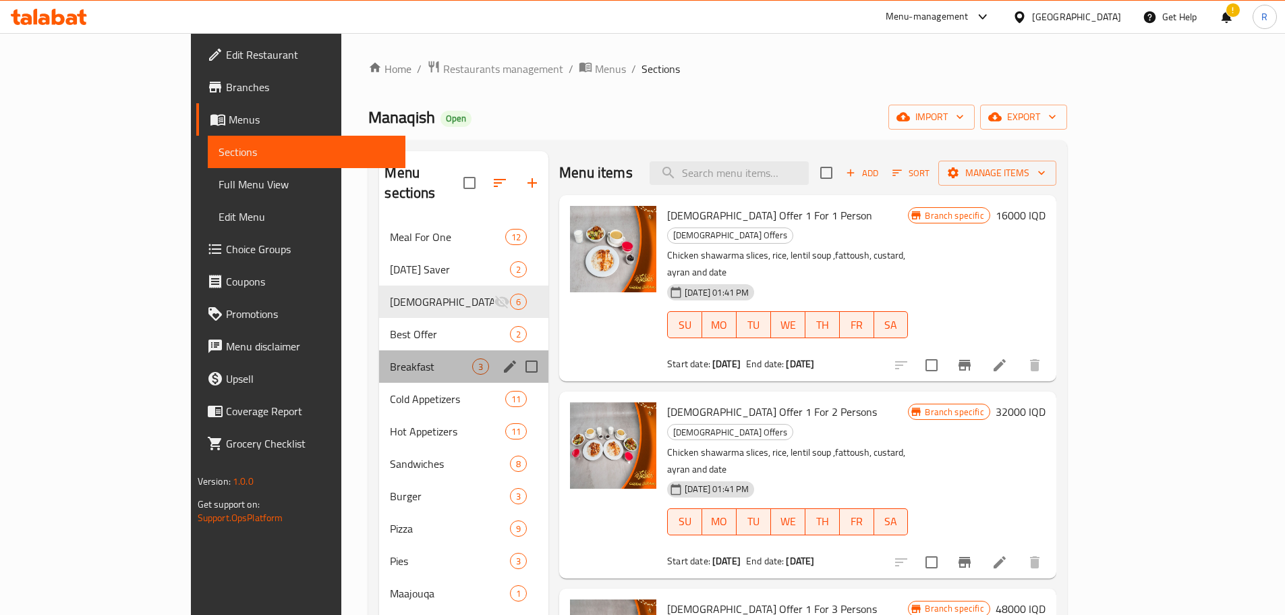
click at [379, 358] on div "Breakfast 3" at bounding box center [463, 366] width 169 height 32
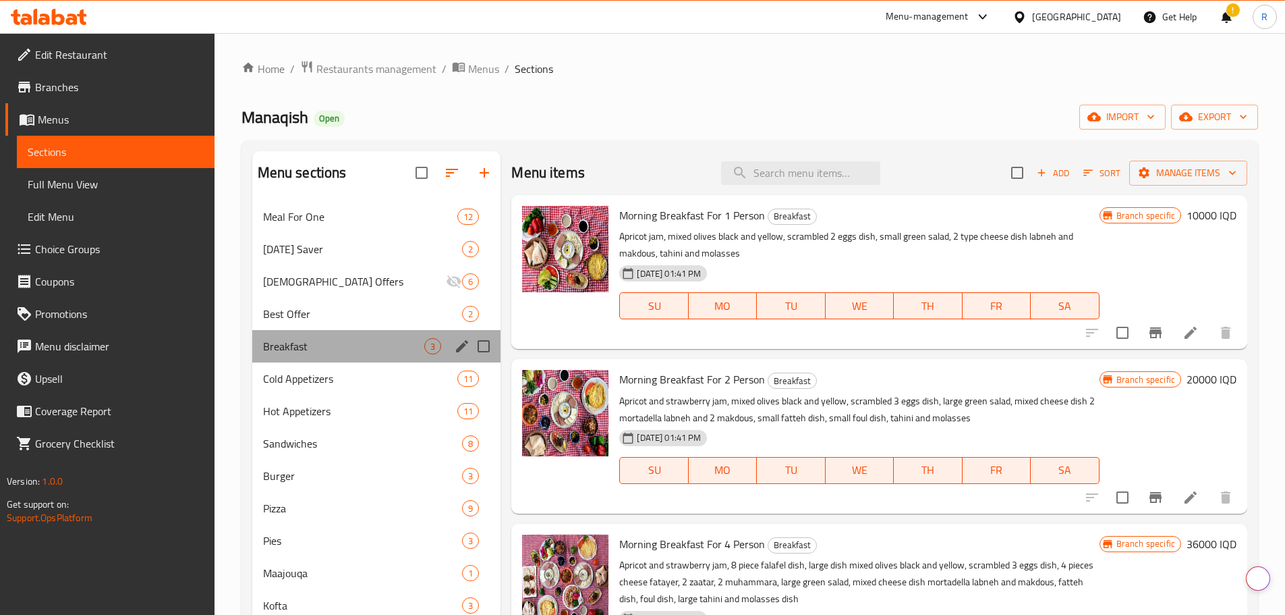
click at [355, 360] on div "Breakfast 3" at bounding box center [376, 346] width 249 height 32
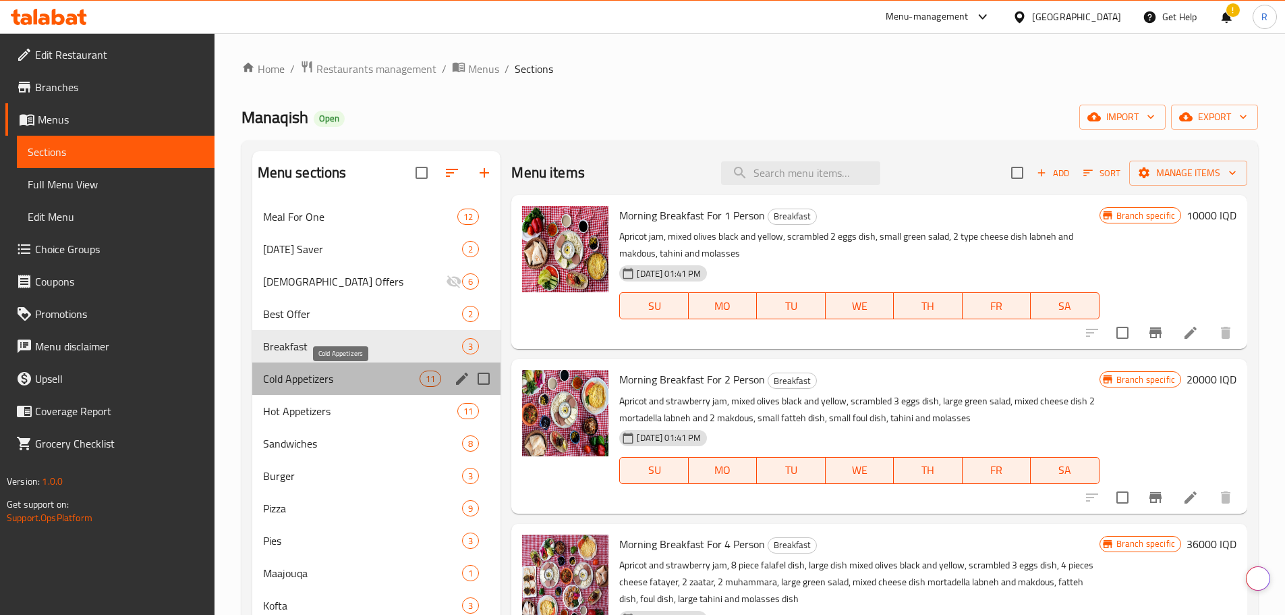
click at [324, 380] on span "Cold Appetizers" at bounding box center [341, 378] width 157 height 16
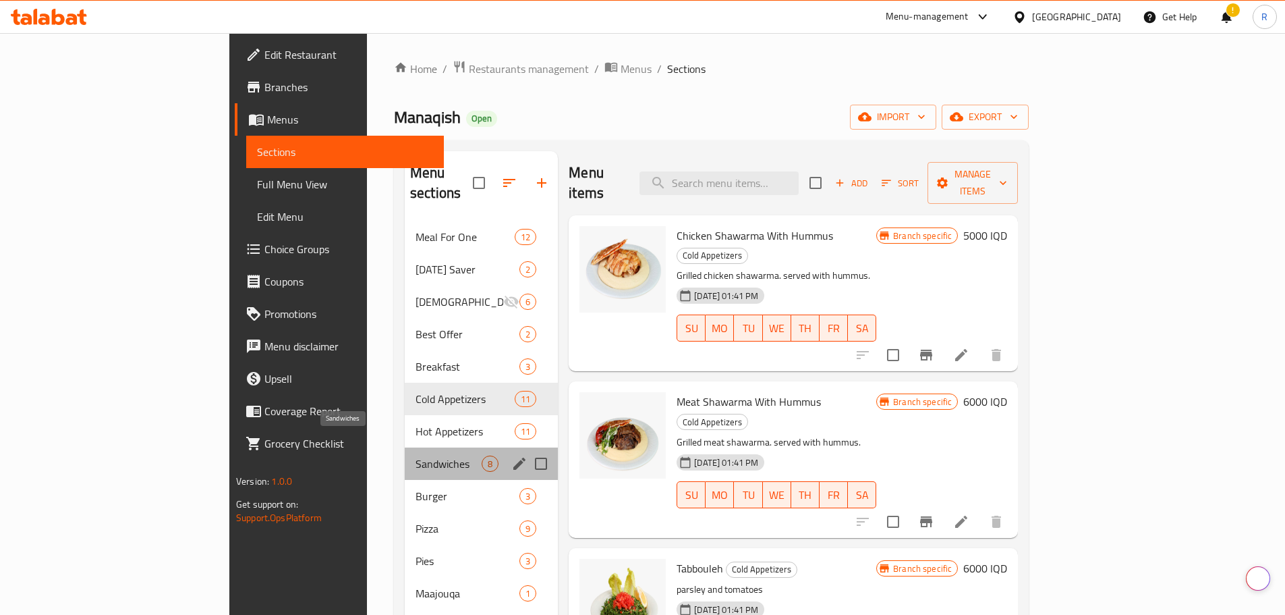
click at [416, 455] on span "Sandwiches" at bounding box center [449, 463] width 66 height 16
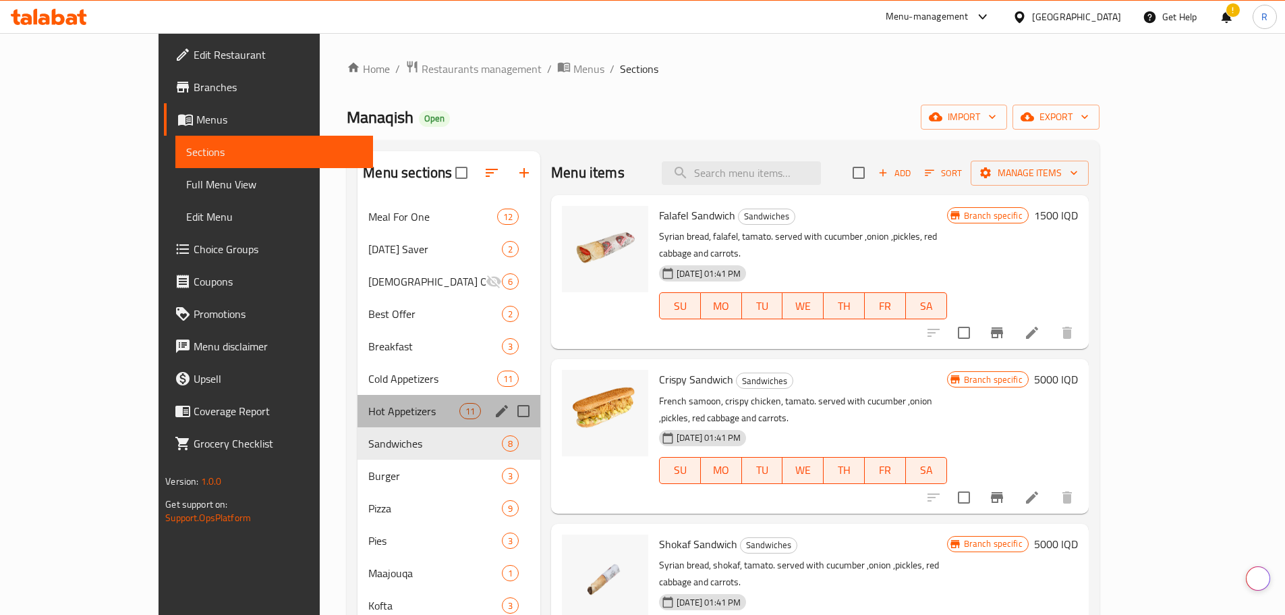
click at [358, 400] on div "Hot Appetizers 11" at bounding box center [449, 411] width 183 height 32
